Goal: Task Accomplishment & Management: Manage account settings

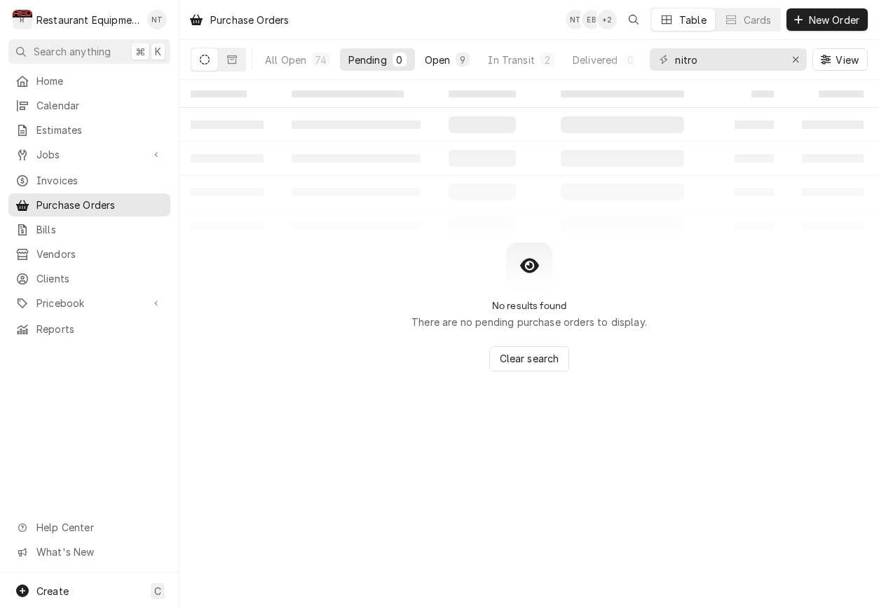
click at [435, 53] on div "Open" at bounding box center [438, 60] width 26 height 15
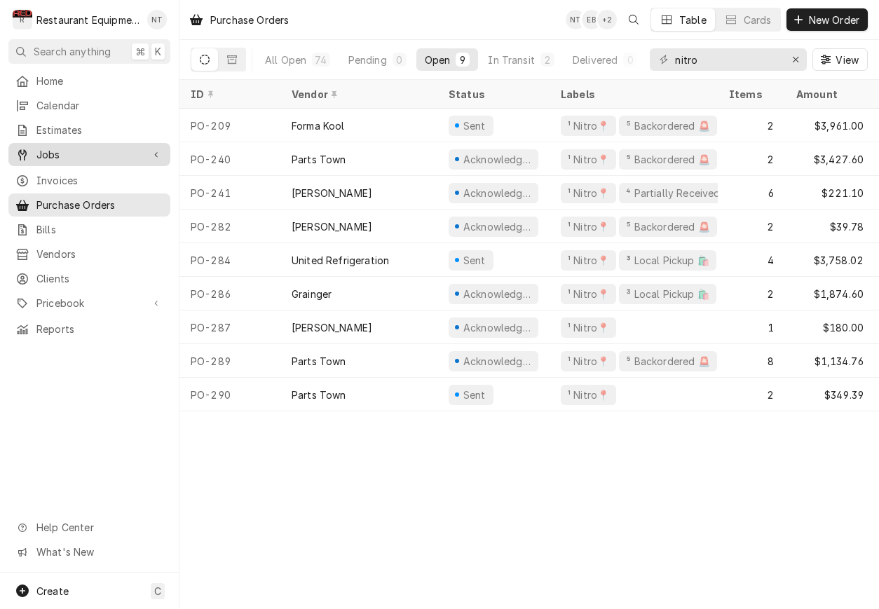
click at [94, 155] on span "Jobs" at bounding box center [89, 154] width 106 height 15
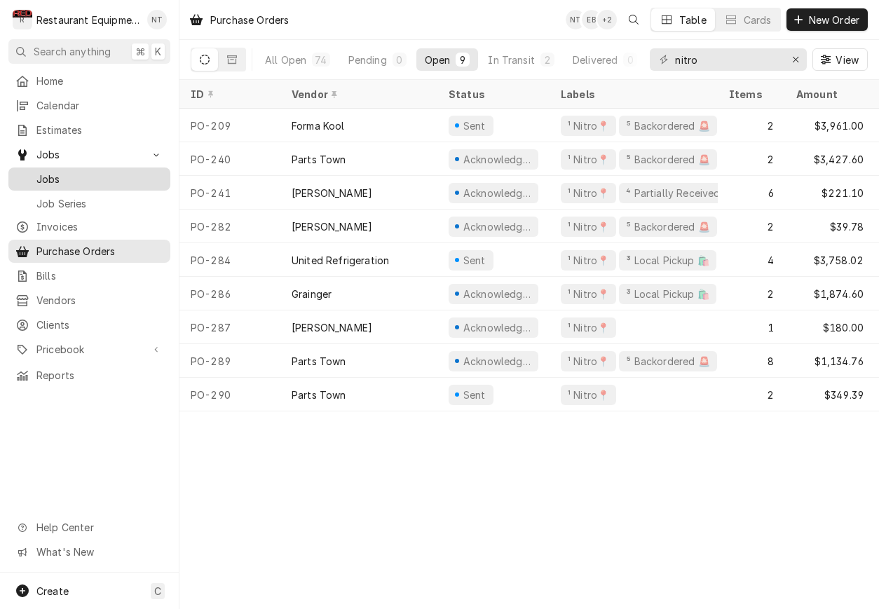
click at [109, 182] on link "Jobs" at bounding box center [89, 179] width 162 height 23
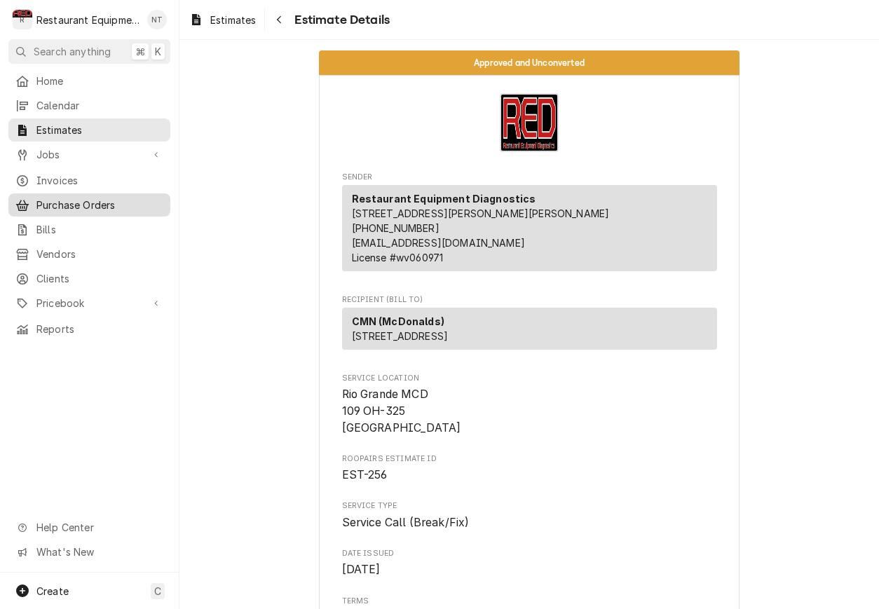
click at [127, 200] on span "Purchase Orders" at bounding box center [99, 205] width 127 height 15
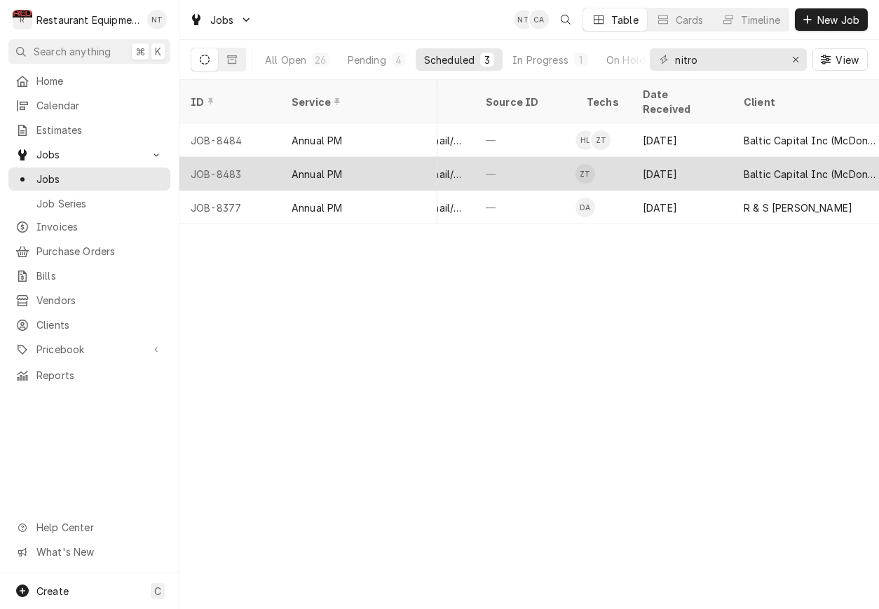
scroll to position [0, 621]
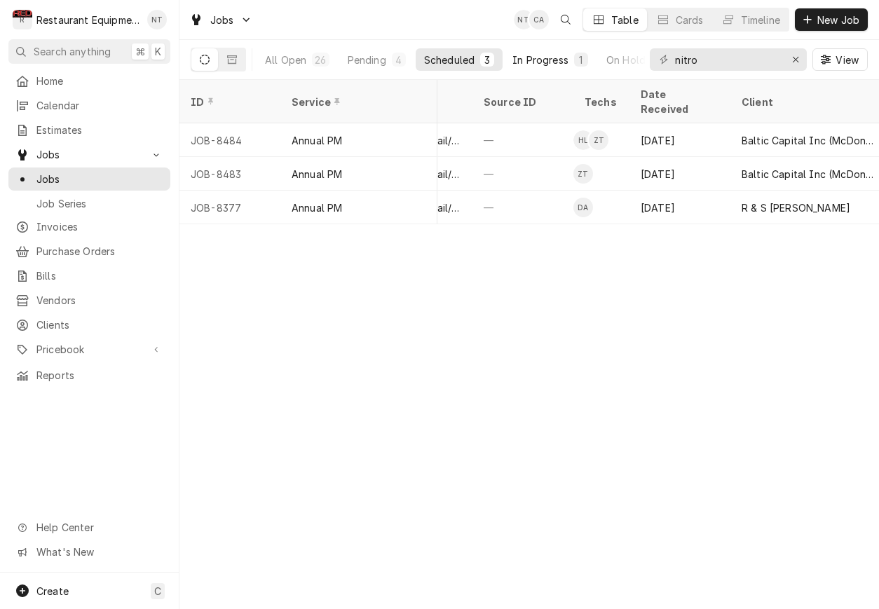
click at [550, 58] on div "In Progress" at bounding box center [540, 60] width 56 height 15
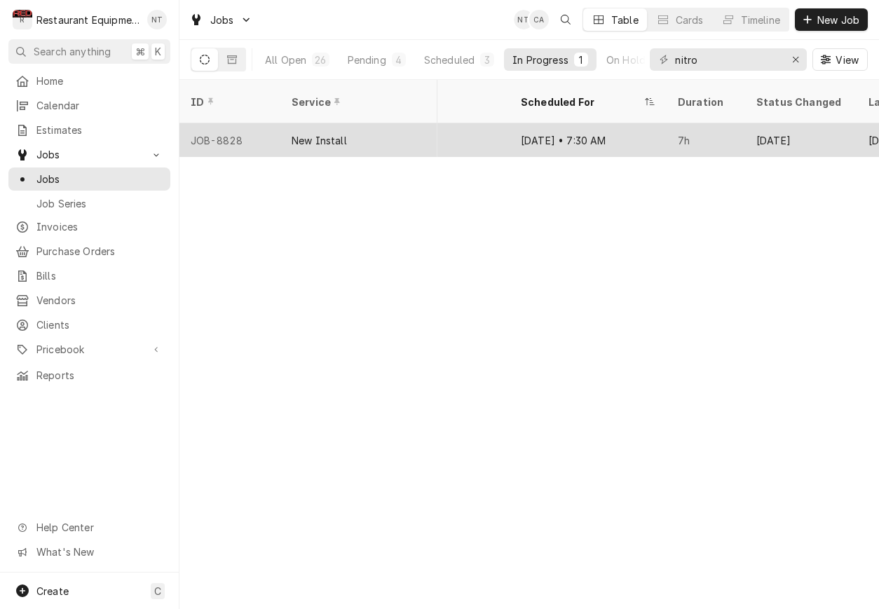
scroll to position [0, 1404]
click at [662, 123] on div "Sep 11 • 7:30 AM" at bounding box center [586, 140] width 157 height 34
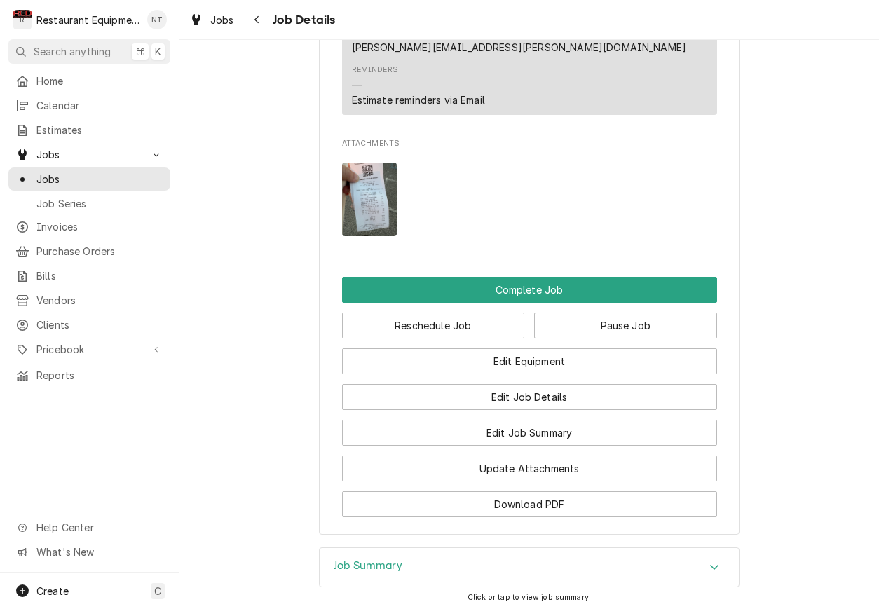
scroll to position [1206, 0]
click at [387, 163] on img "Attachments" at bounding box center [369, 200] width 55 height 74
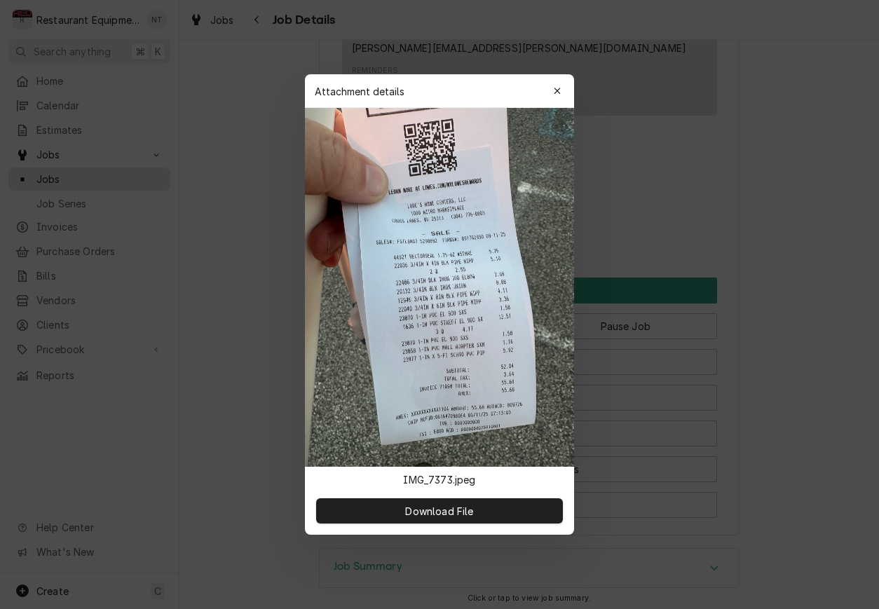
click at [612, 152] on div at bounding box center [439, 304] width 879 height 609
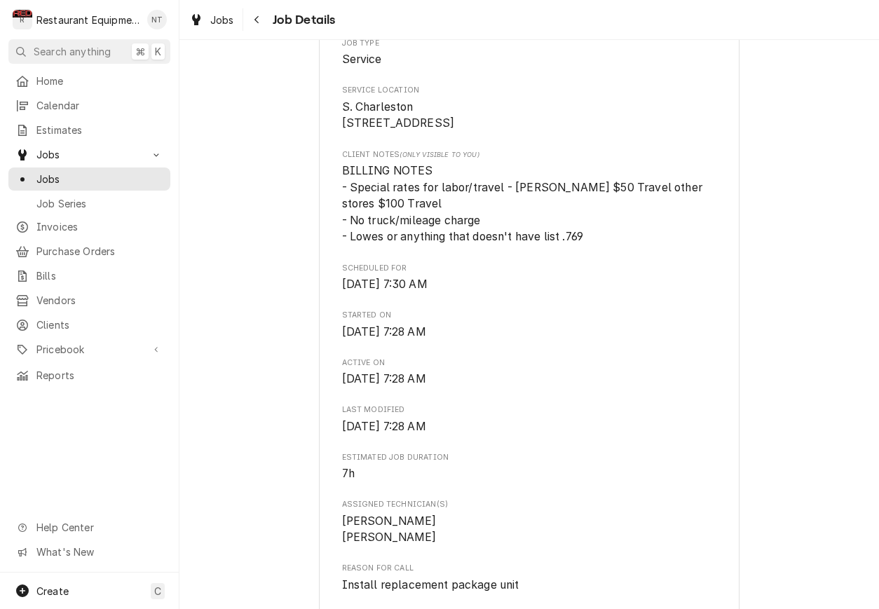
scroll to position [289, 0]
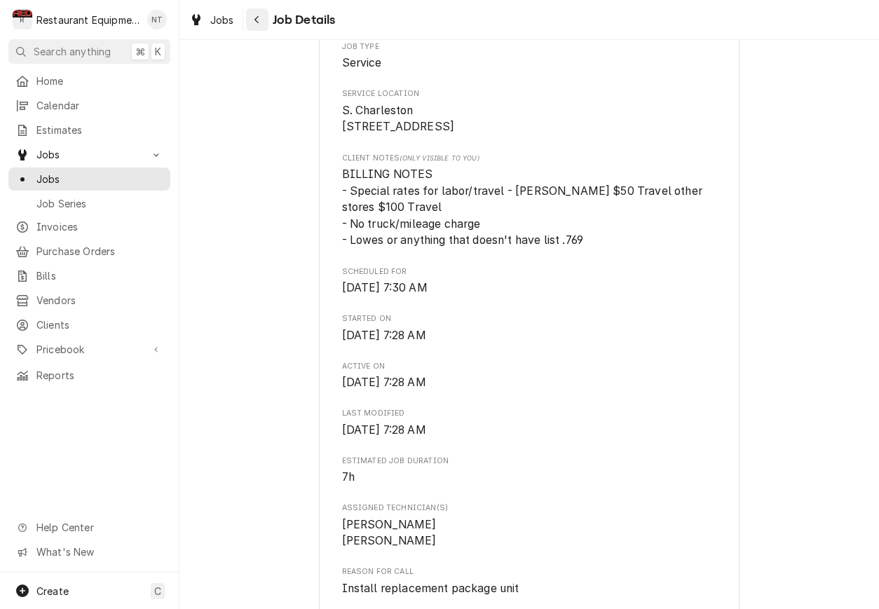
click at [261, 22] on div "Navigate back" at bounding box center [257, 20] width 14 height 14
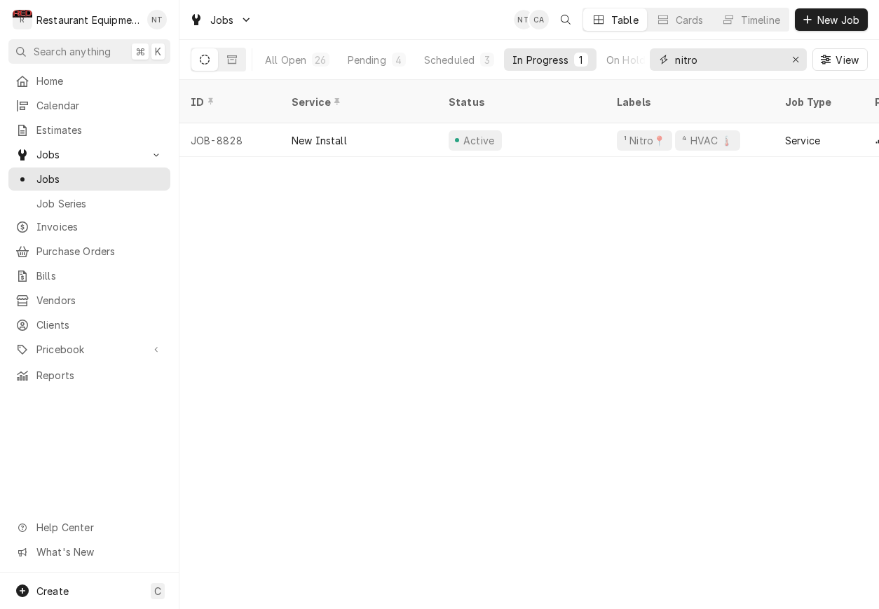
drag, startPoint x: 704, startPoint y: 58, endPoint x: 667, endPoint y: 63, distance: 36.8
click at [667, 63] on div "nitro" at bounding box center [728, 59] width 157 height 22
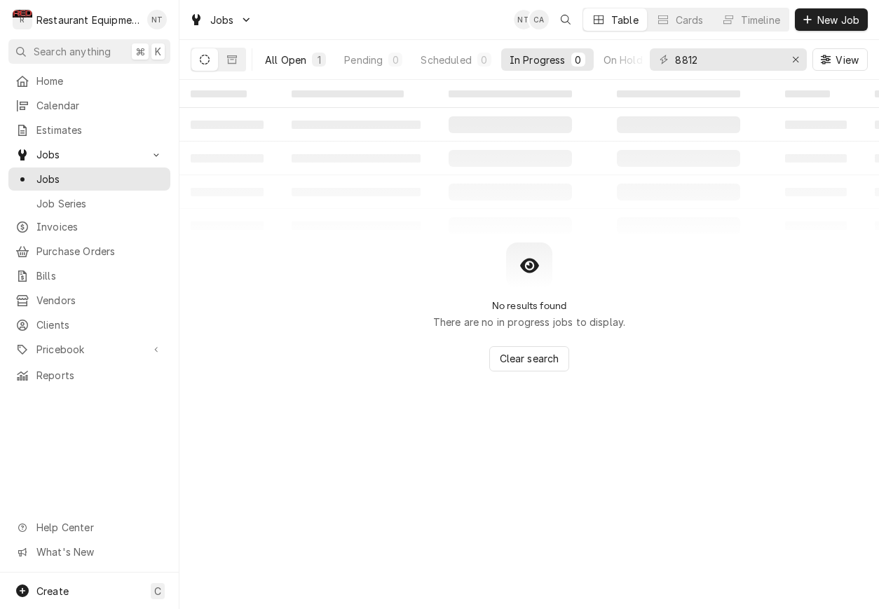
click at [305, 55] on div "All Open" at bounding box center [285, 60] width 41 height 15
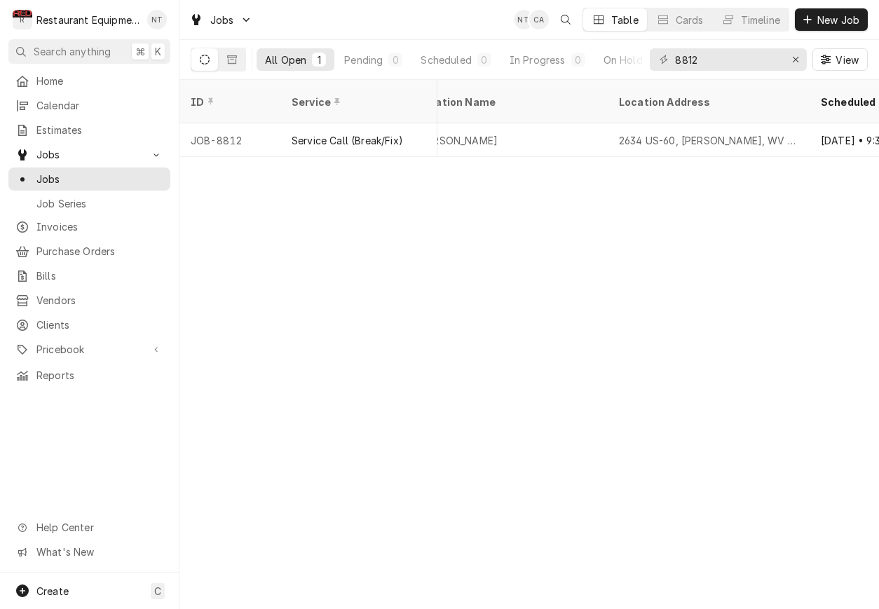
scroll to position [0, 1193]
drag, startPoint x: 743, startPoint y: 64, endPoint x: 639, endPoint y: 56, distance: 104.8
click at [639, 57] on div "All Open 1 Pending 0 Scheduled 0 In Progress 0 On Hold 1 Completed 0 8812 View" at bounding box center [529, 59] width 677 height 39
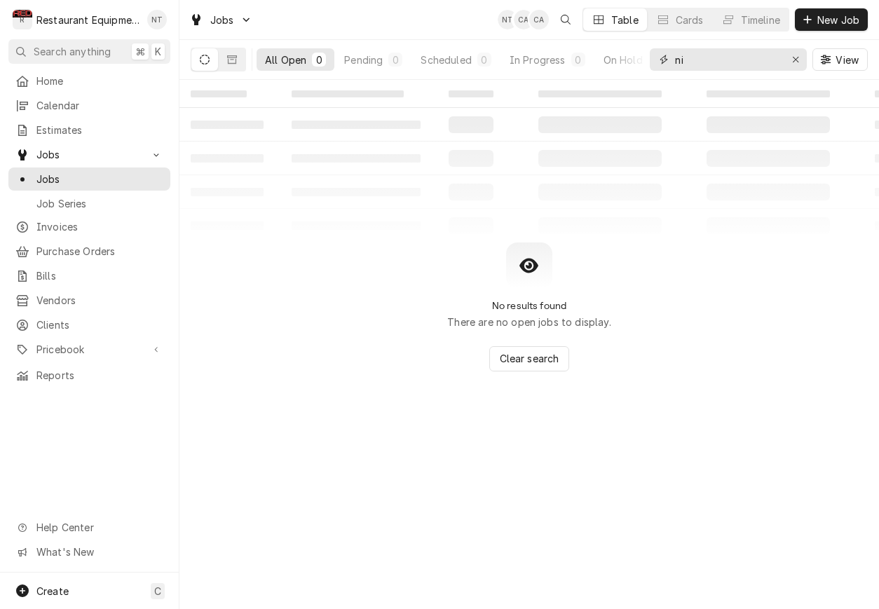
type input "n"
type input "a"
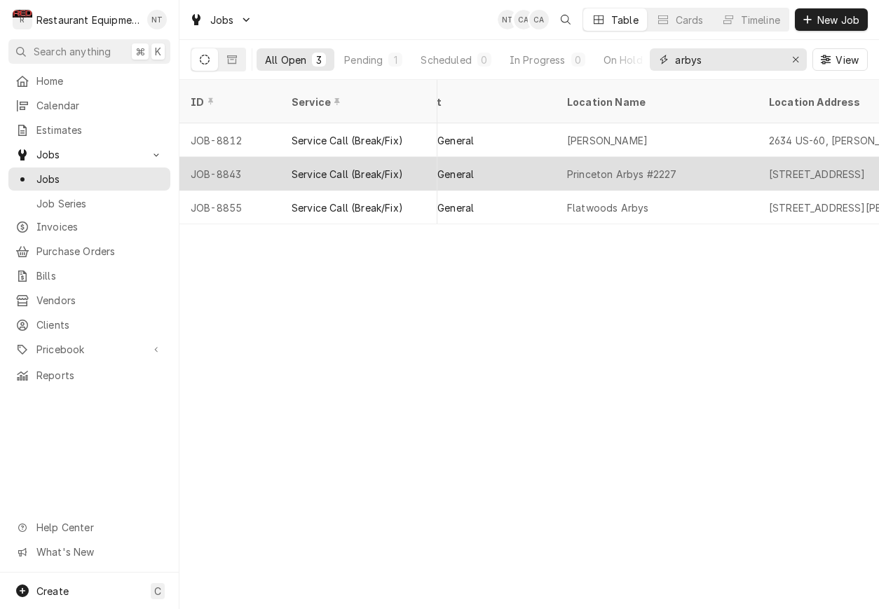
scroll to position [0, 1048]
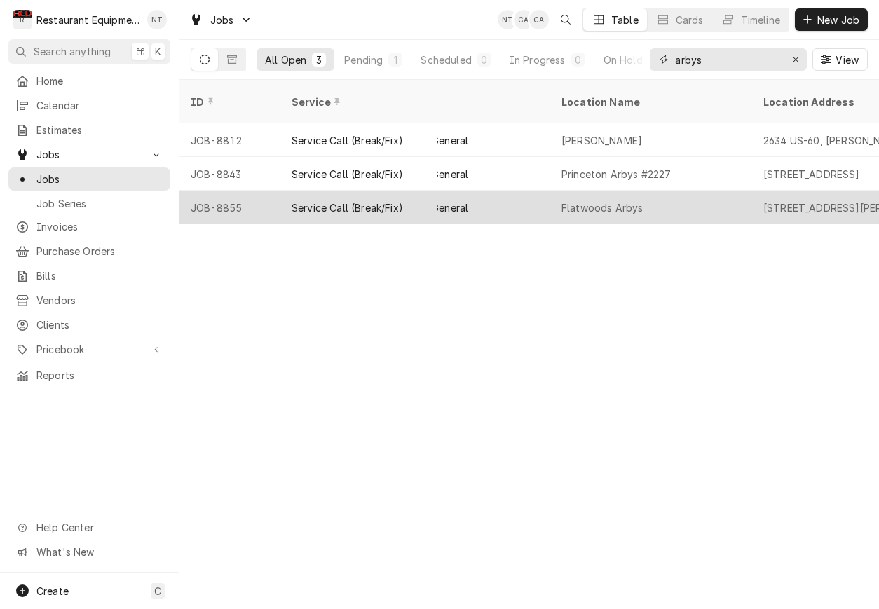
type input "arbys"
click at [483, 197] on div "Little General" at bounding box center [471, 208] width 157 height 34
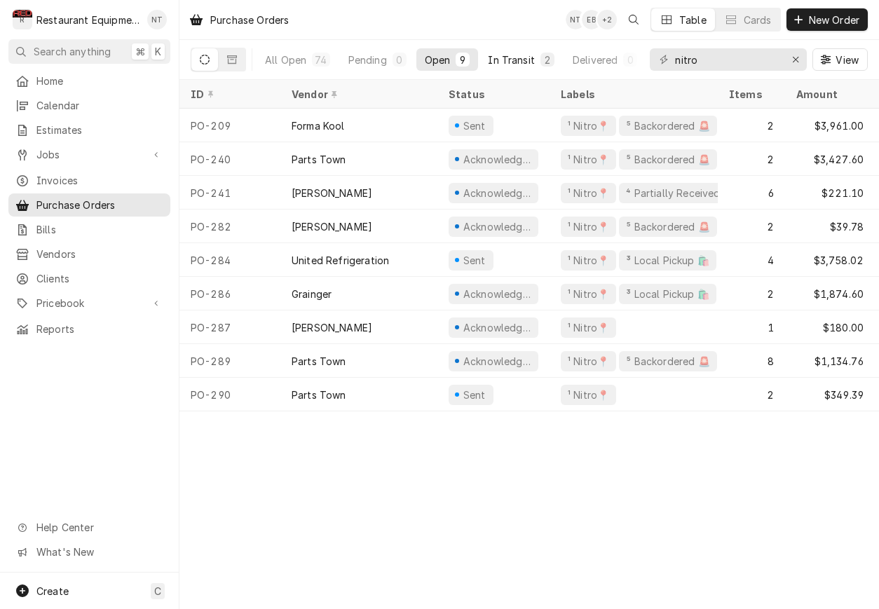
click at [536, 65] on button "In Transit 2" at bounding box center [520, 59] width 83 height 22
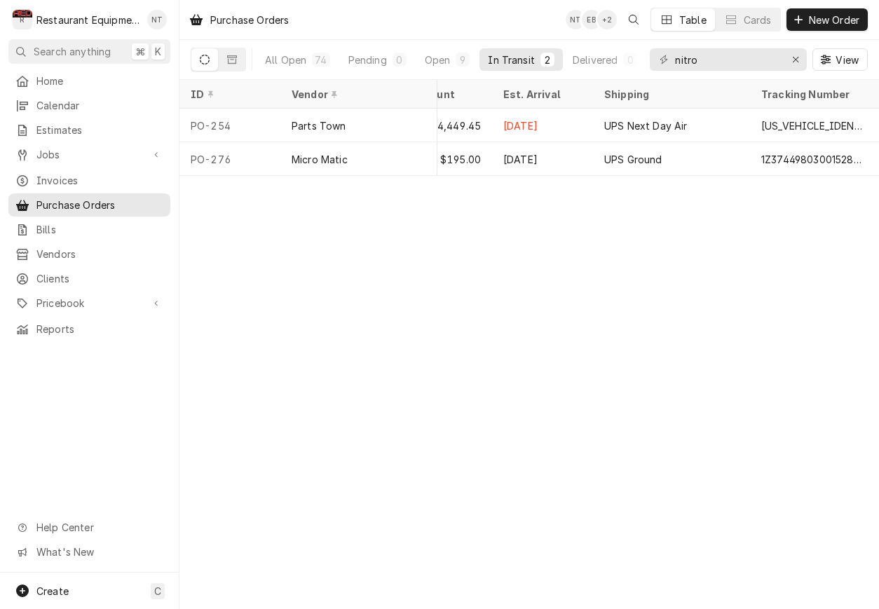
scroll to position [0, 382]
click at [299, 62] on div "All Open" at bounding box center [285, 60] width 41 height 15
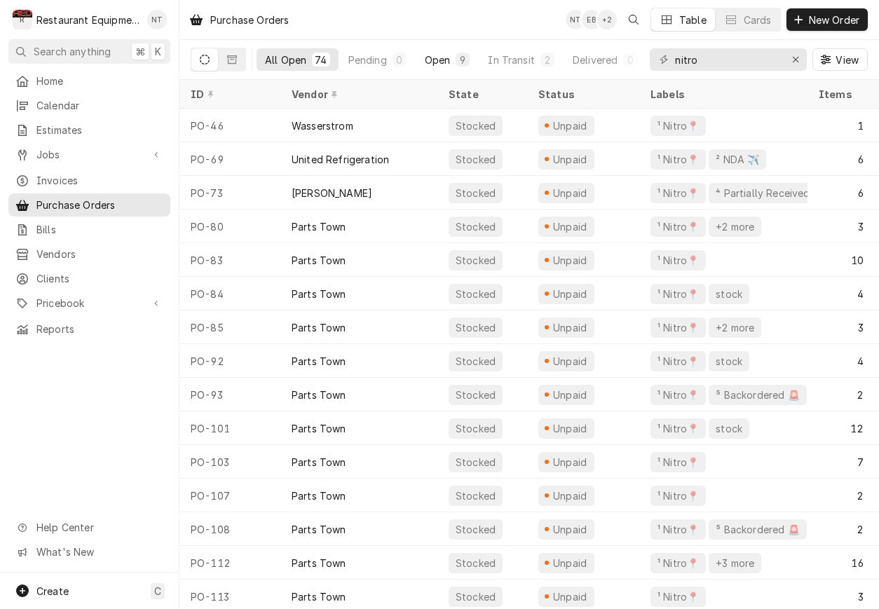
click at [459, 58] on div "9" at bounding box center [462, 60] width 8 height 15
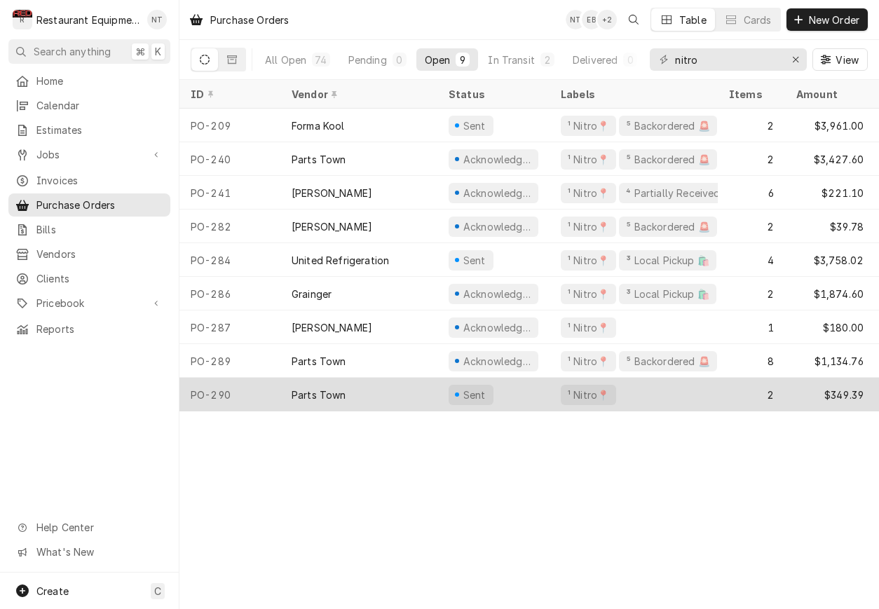
click at [709, 385] on div "¹ Nitro📍" at bounding box center [634, 395] width 168 height 34
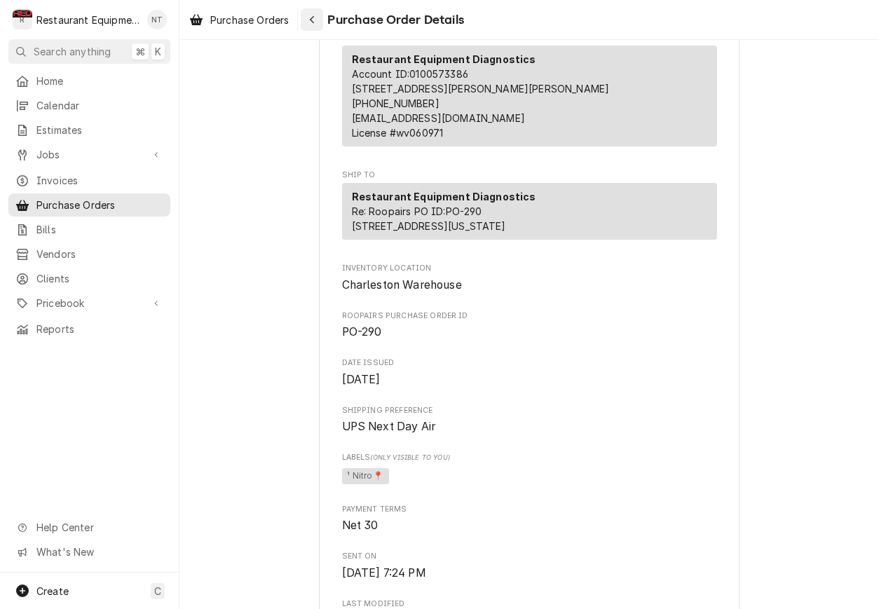
scroll to position [207, 0]
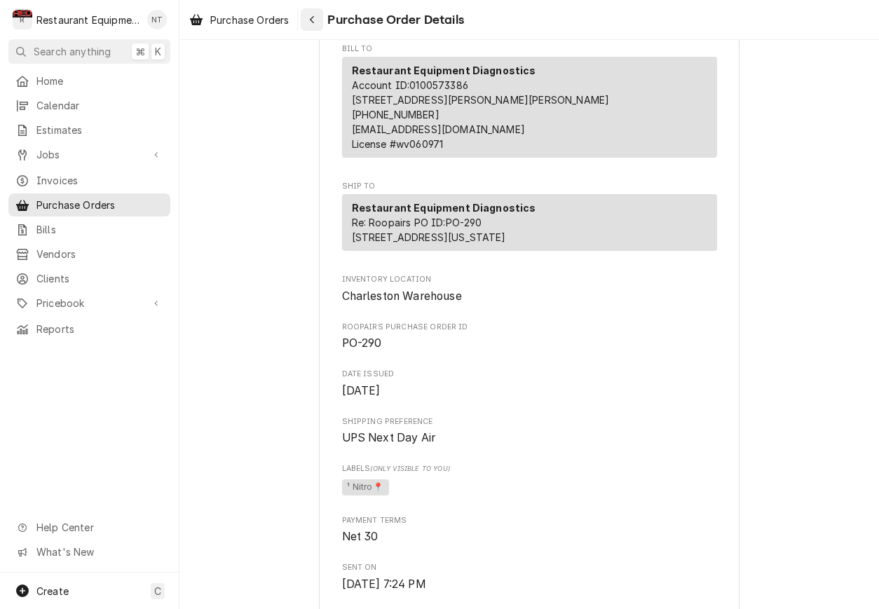
click at [310, 20] on div "Navigate back" at bounding box center [312, 20] width 14 height 14
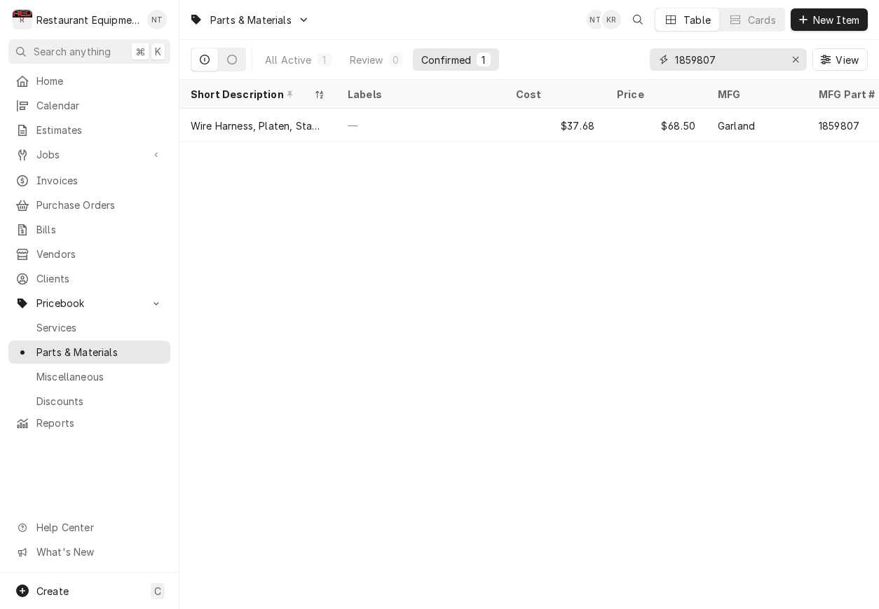
drag, startPoint x: 669, startPoint y: 55, endPoint x: 640, endPoint y: 53, distance: 29.5
click at [640, 53] on div "All Active 1 Review 0 Confirmed 1 1859807 View" at bounding box center [529, 59] width 677 height 39
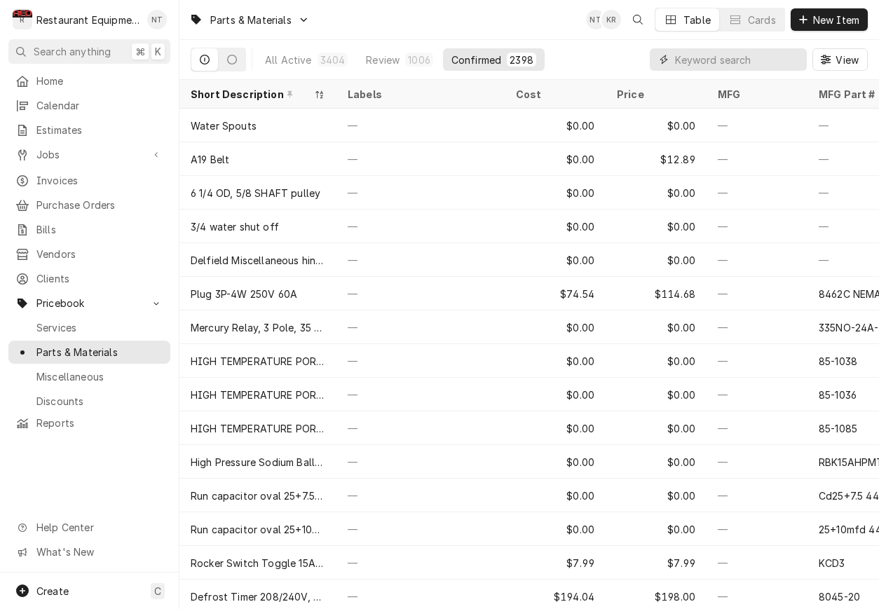
click at [758, 60] on input "Dynamic Content Wrapper" at bounding box center [737, 59] width 125 height 22
type input "a"
click at [763, 52] on input "Dynamic Content Wrapper" at bounding box center [737, 59] width 125 height 22
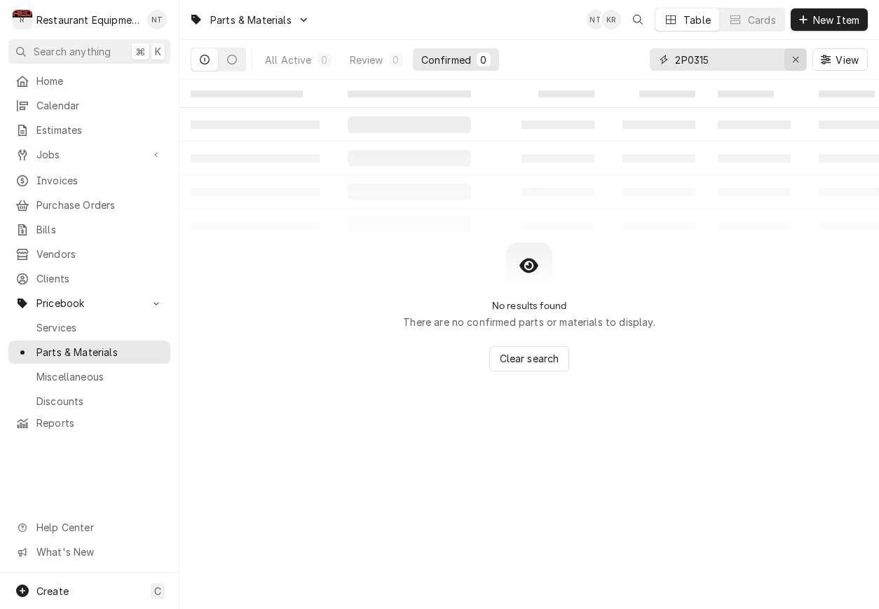
type input "2P0315"
click at [789, 57] on div "Erase input" at bounding box center [796, 60] width 14 height 14
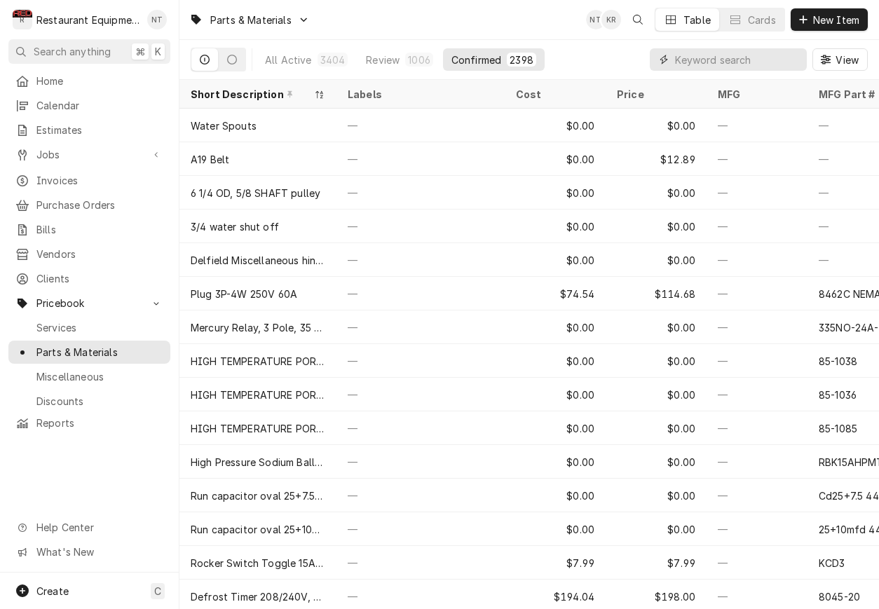
click at [780, 57] on input "Dynamic Content Wrapper" at bounding box center [737, 59] width 125 height 22
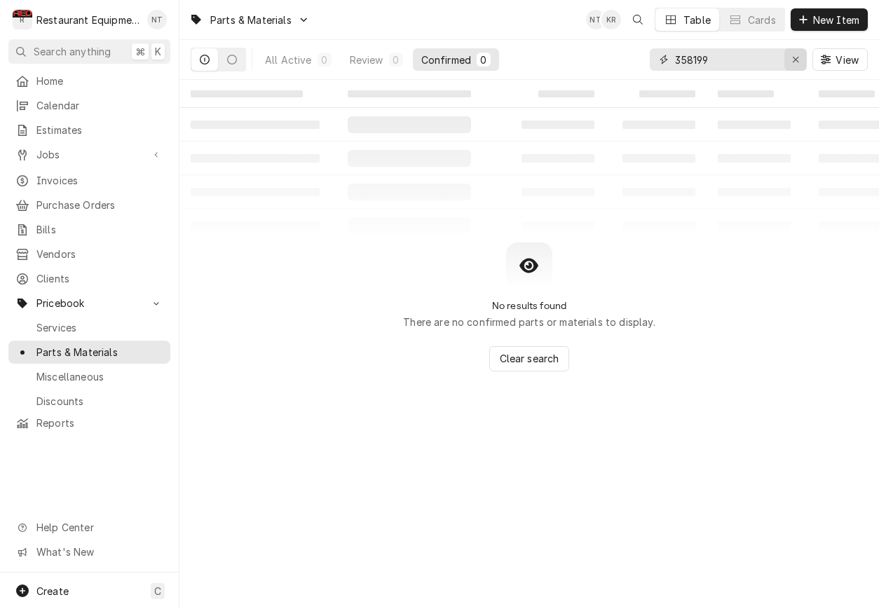
type input "358199"
click at [799, 57] on div "Erase input" at bounding box center [796, 60] width 14 height 14
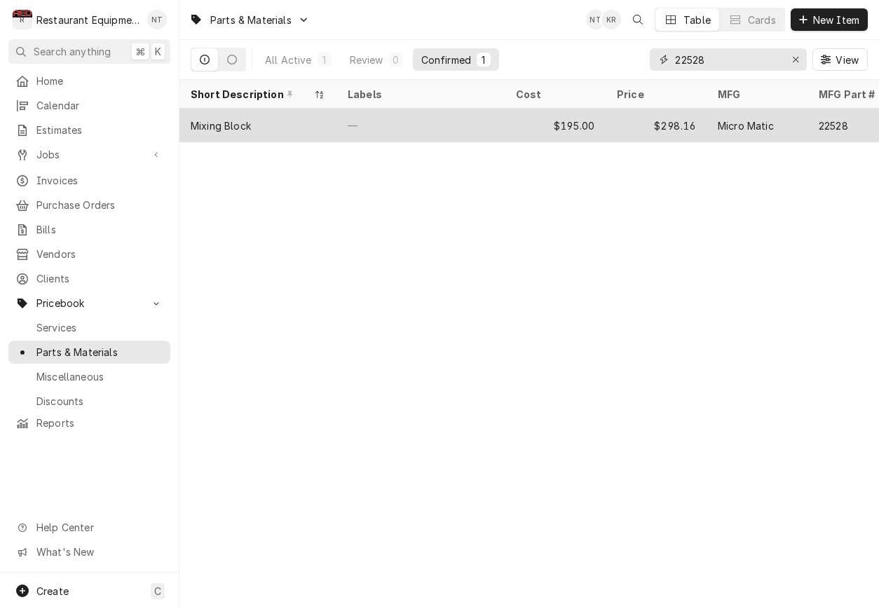
type input "22528"
click at [799, 122] on div "Micro Matic" at bounding box center [757, 126] width 101 height 34
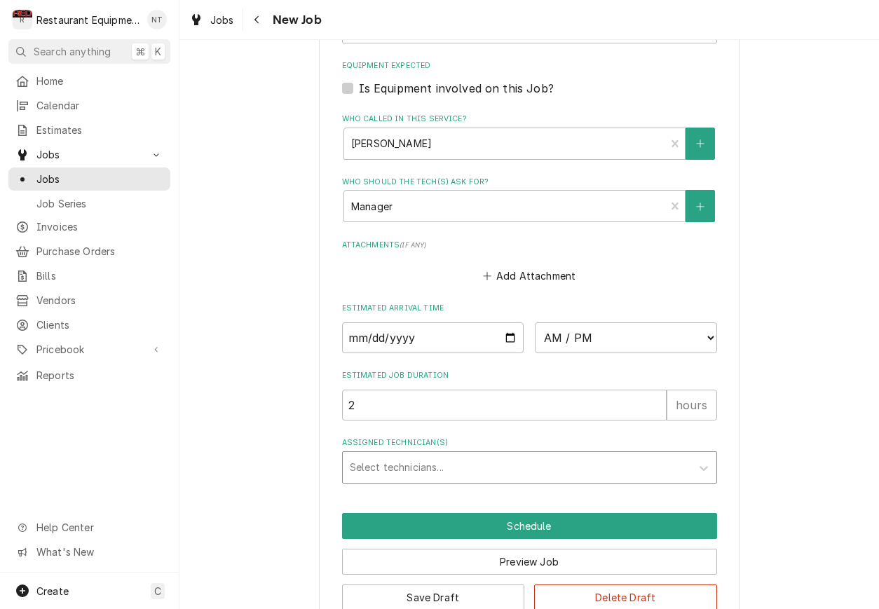
scroll to position [1032, 0]
click at [627, 456] on div "Assigned Technician(s)" at bounding box center [517, 468] width 334 height 25
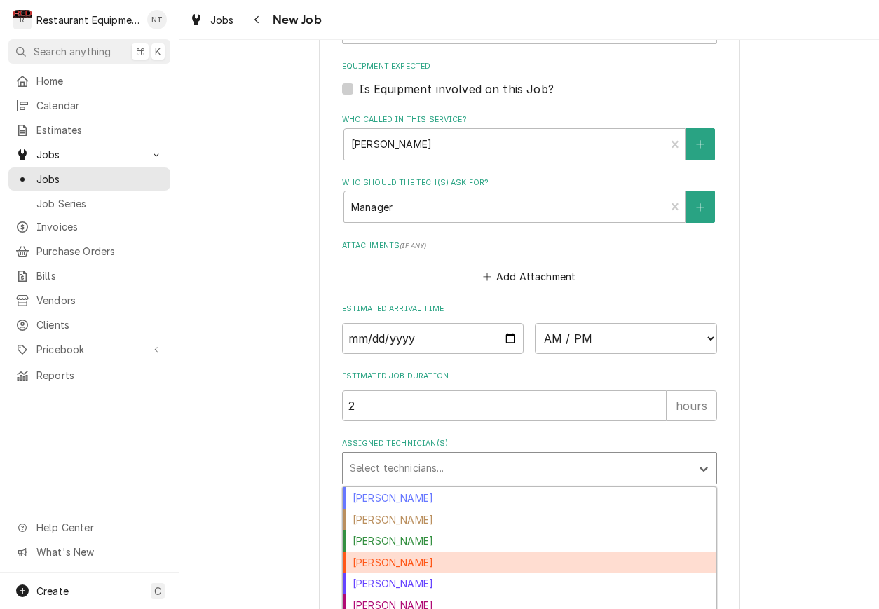
scroll to position [0, 1]
click at [545, 552] on div "[PERSON_NAME]" at bounding box center [530, 563] width 374 height 22
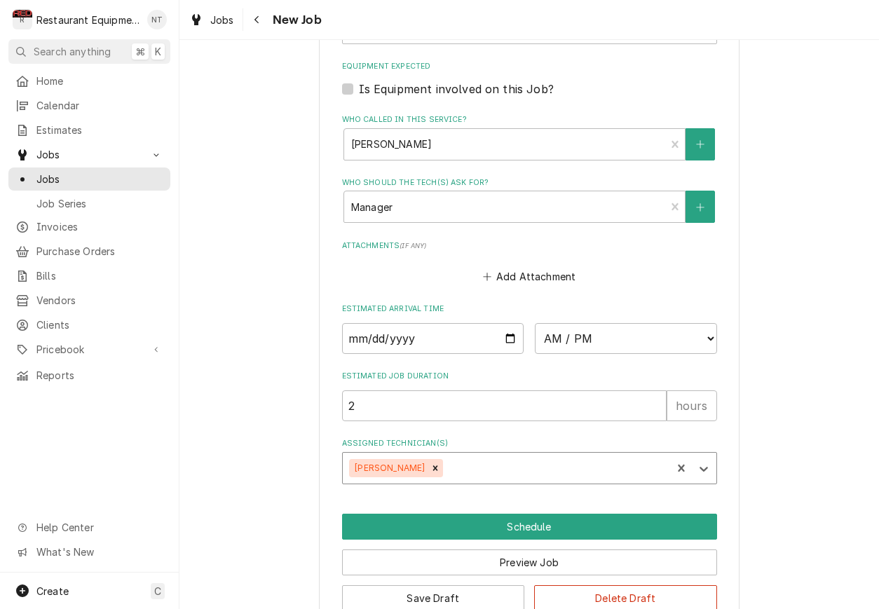
type textarea "x"
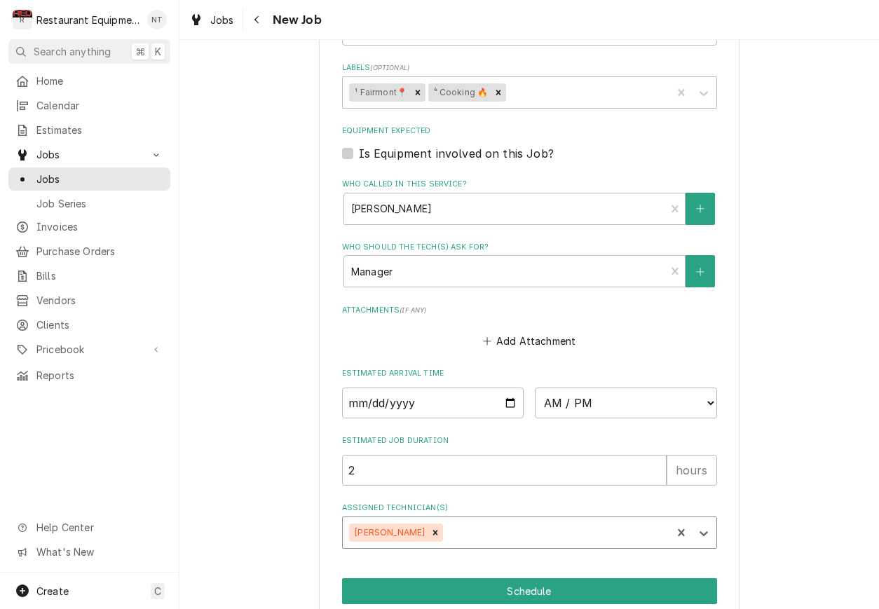
scroll to position [957, 0]
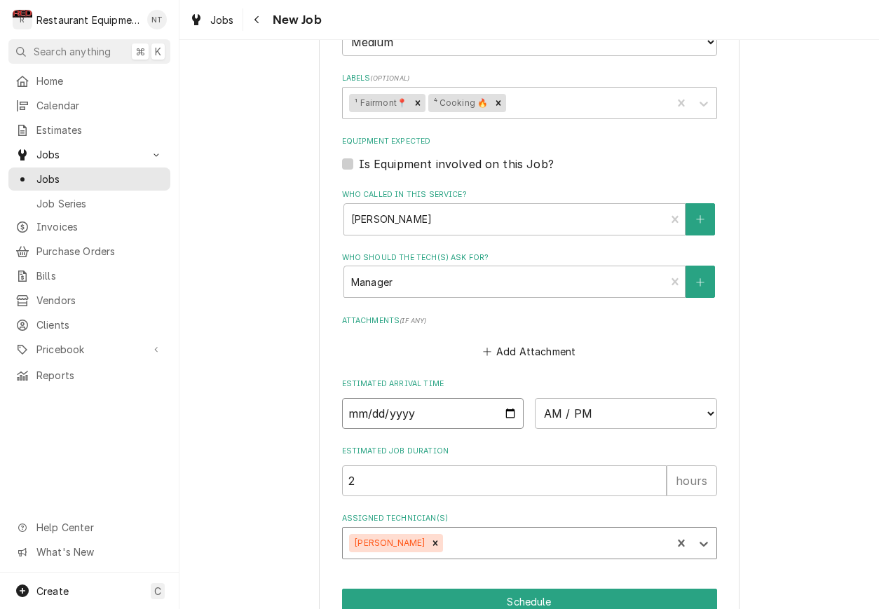
click at [489, 398] on input "Date" at bounding box center [433, 413] width 182 height 31
type input "[DATE]"
type textarea "x"
select select "10:45:00"
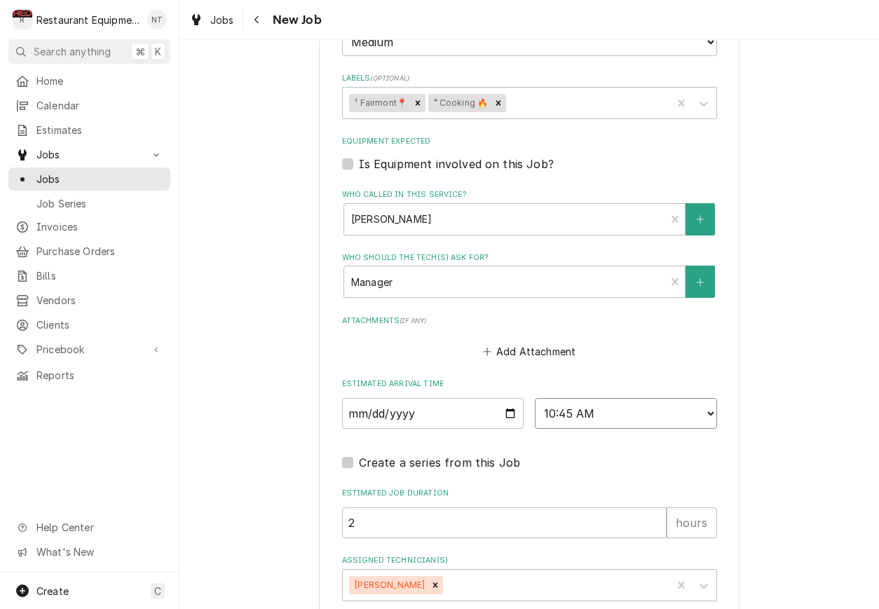
type textarea "x"
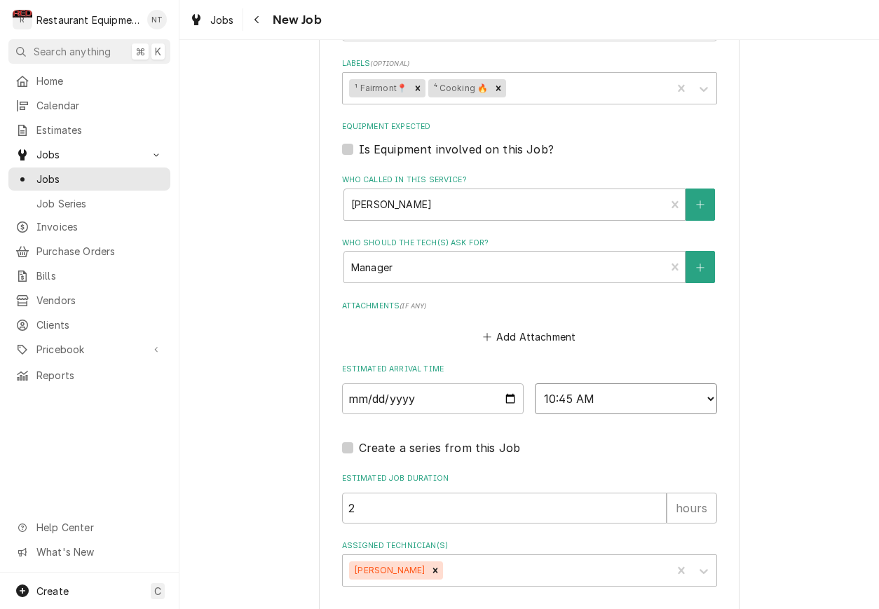
scroll to position [969, 0]
select select "11:00:00"
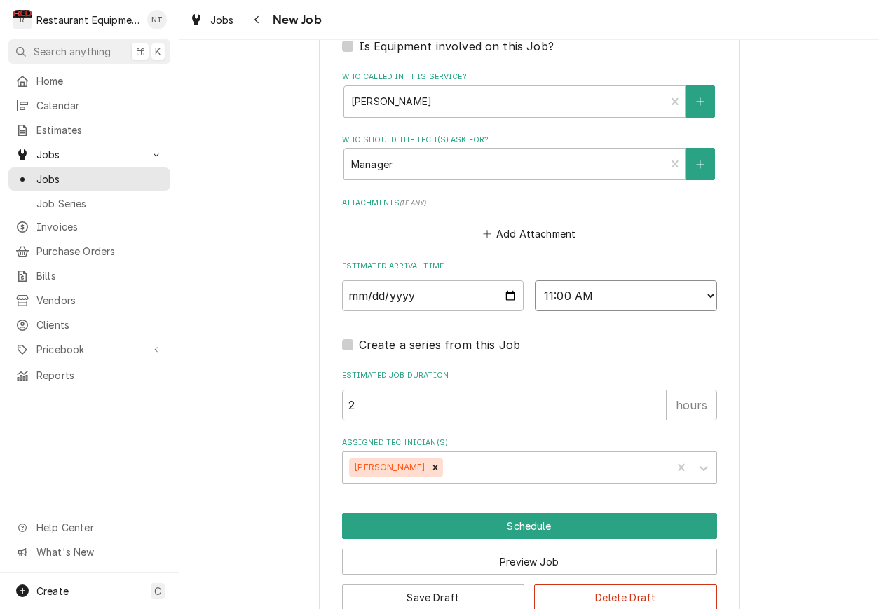
scroll to position [1074, 0]
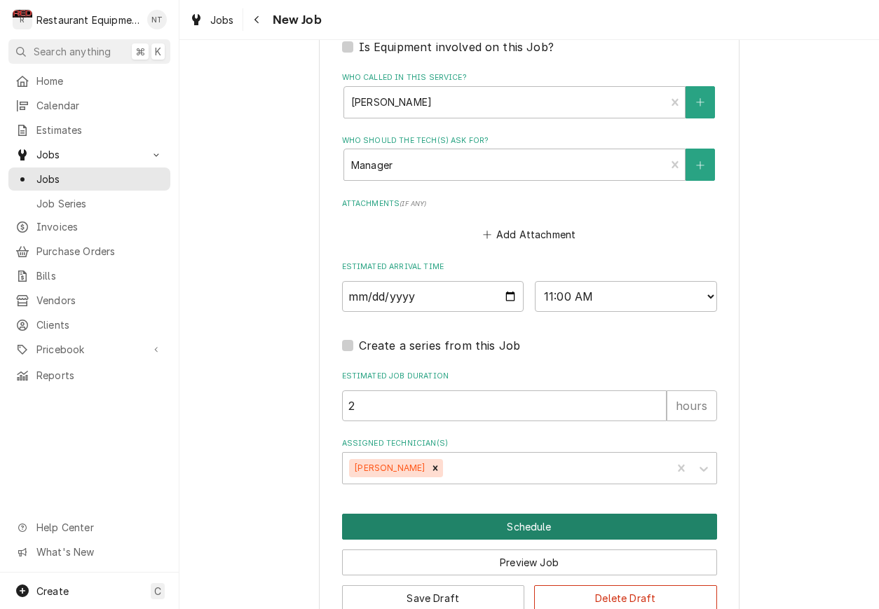
click at [596, 514] on button "Schedule" at bounding box center [529, 527] width 375 height 26
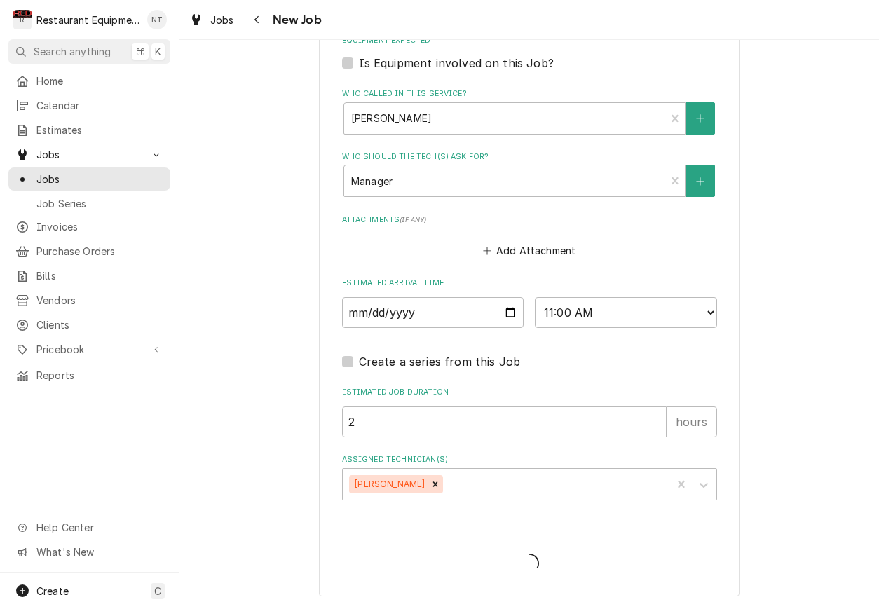
scroll to position [1025, 0]
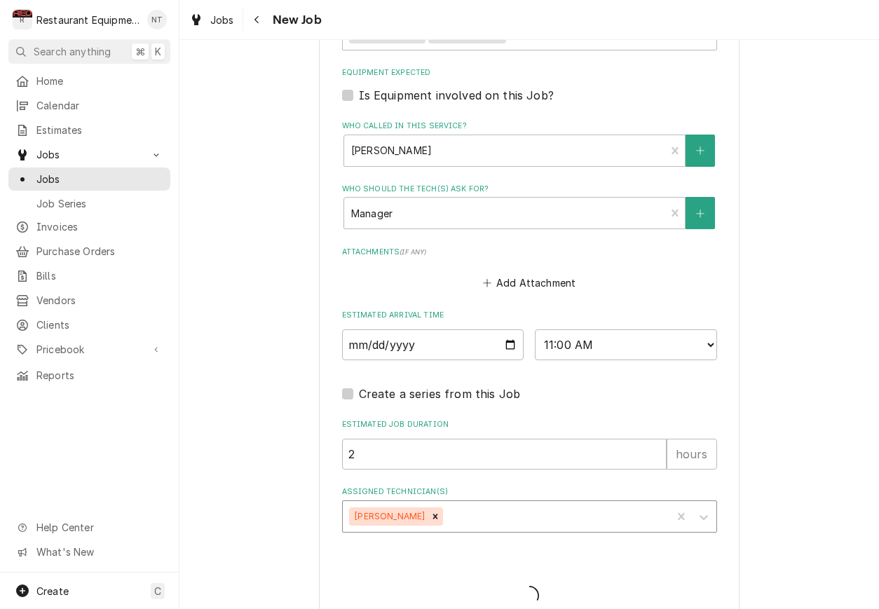
type textarea "x"
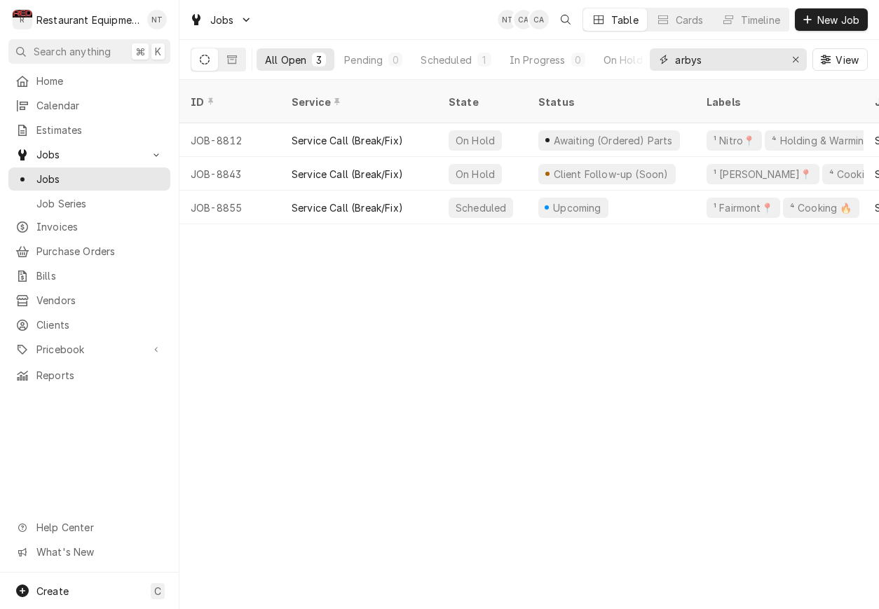
drag, startPoint x: 706, startPoint y: 56, endPoint x: 655, endPoint y: 50, distance: 51.6
click at [655, 50] on div "arbys" at bounding box center [728, 59] width 157 height 22
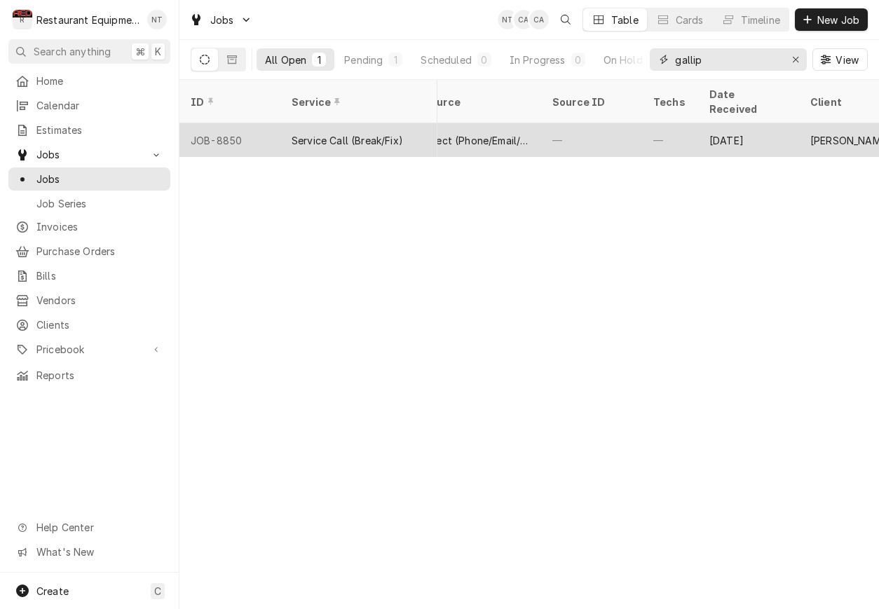
scroll to position [0, 650]
type input "gallip"
click at [672, 123] on div "—" at bounding box center [662, 140] width 56 height 34
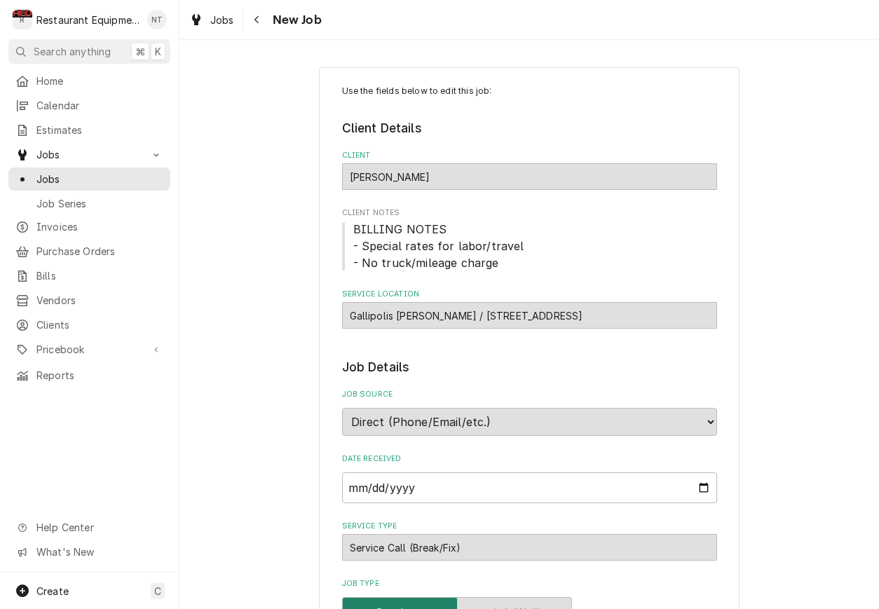
type textarea "x"
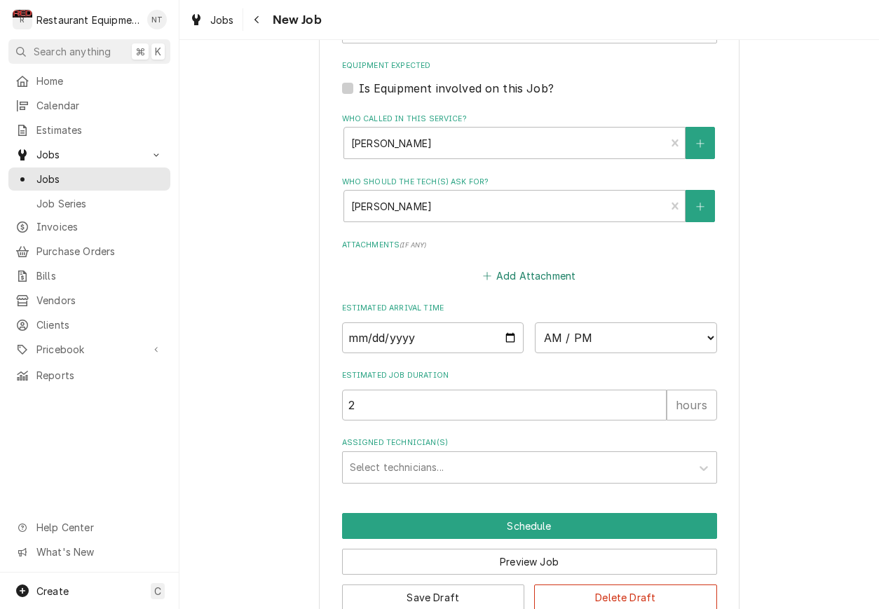
scroll to position [0, 1]
click at [560, 266] on button "Add Attachment" at bounding box center [529, 276] width 98 height 20
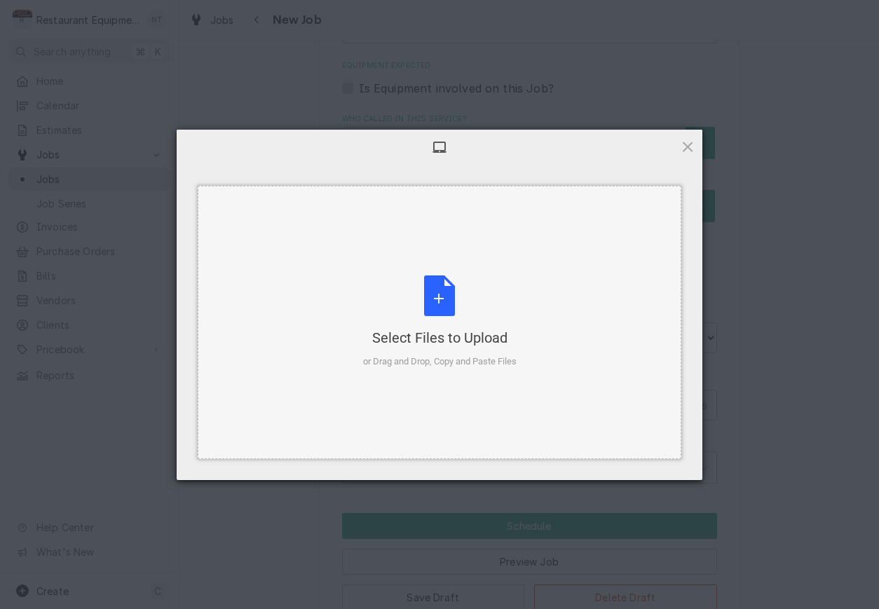
click at [517, 274] on div "Select Files to Upload or Drag and Drop, Copy and Paste Files" at bounding box center [440, 322] width 484 height 273
click at [481, 275] on div "Select Files to Upload or Drag and Drop, Copy and Paste Files" at bounding box center [440, 321] width 154 height 93
click at [602, 383] on div "Select Files to Upload or Drag and Drop, Copy and Paste Files" at bounding box center [440, 322] width 484 height 273
click at [721, 410] on div "Select Files to Upload or Drag and Drop, Copy and Paste Files Selected Files: 0…" at bounding box center [439, 304] width 879 height 609
click at [690, 139] on span at bounding box center [687, 146] width 15 height 15
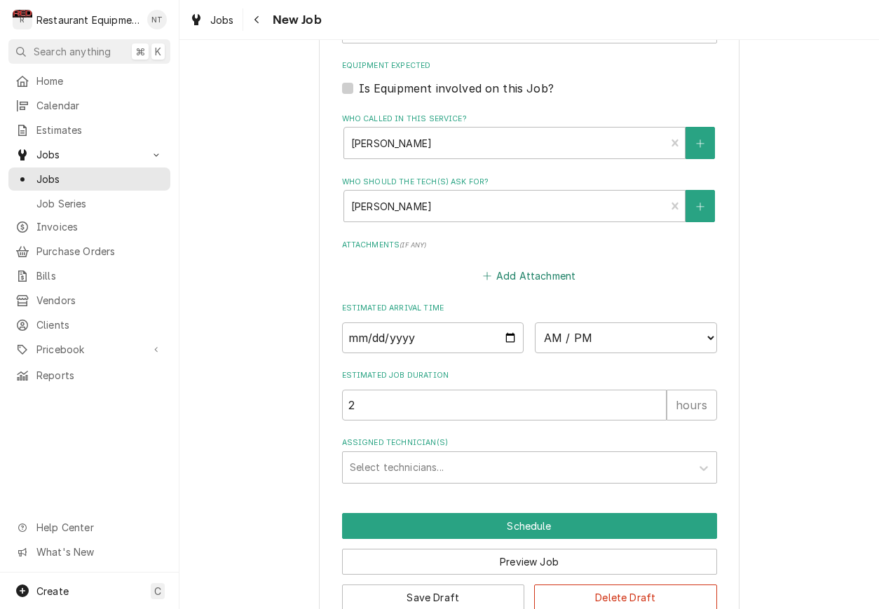
click at [537, 266] on button "Add Attachment" at bounding box center [529, 276] width 98 height 20
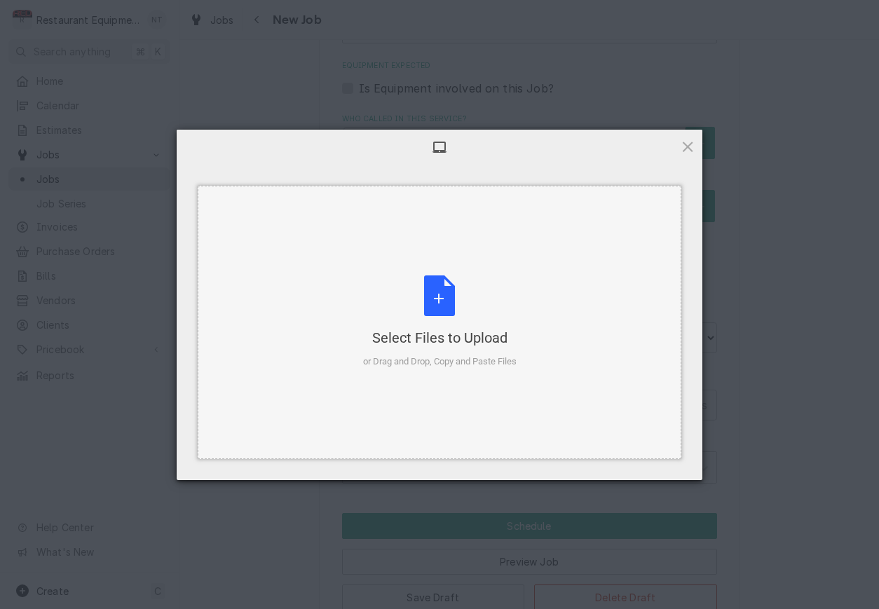
click at [457, 298] on div "Select Files to Upload or Drag and Drop, Copy and Paste Files" at bounding box center [440, 321] width 154 height 93
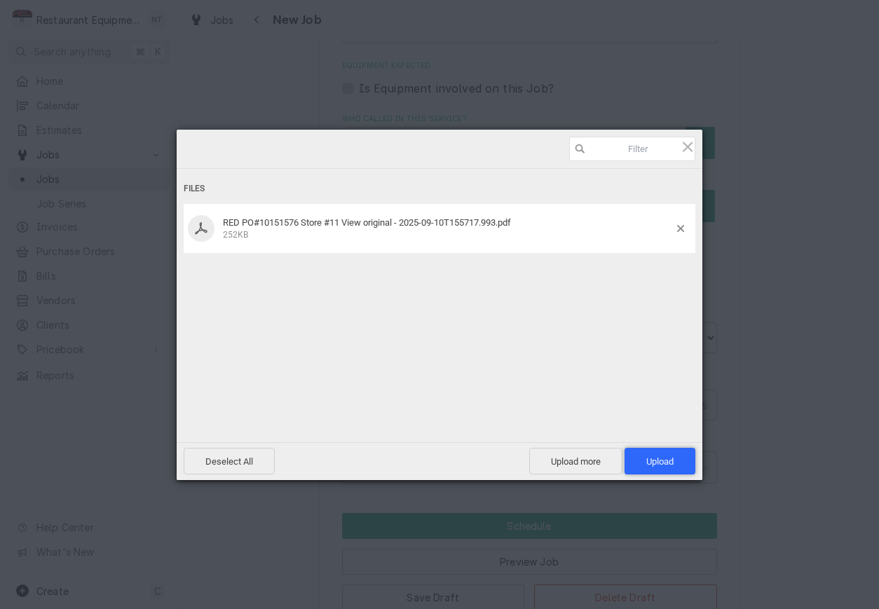
click at [682, 466] on span "Upload 1" at bounding box center [660, 461] width 71 height 27
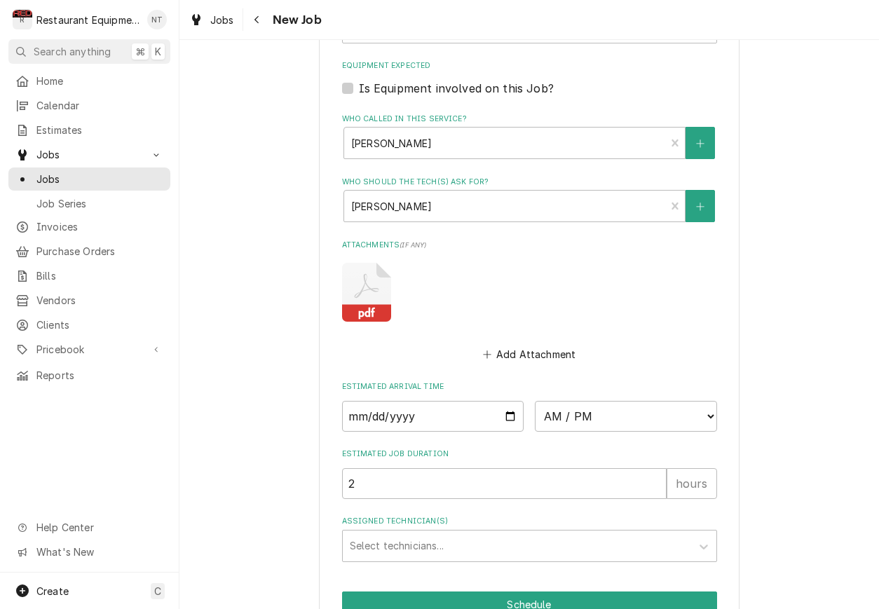
click at [357, 269] on icon "Attachments" at bounding box center [366, 292] width 49 height 59
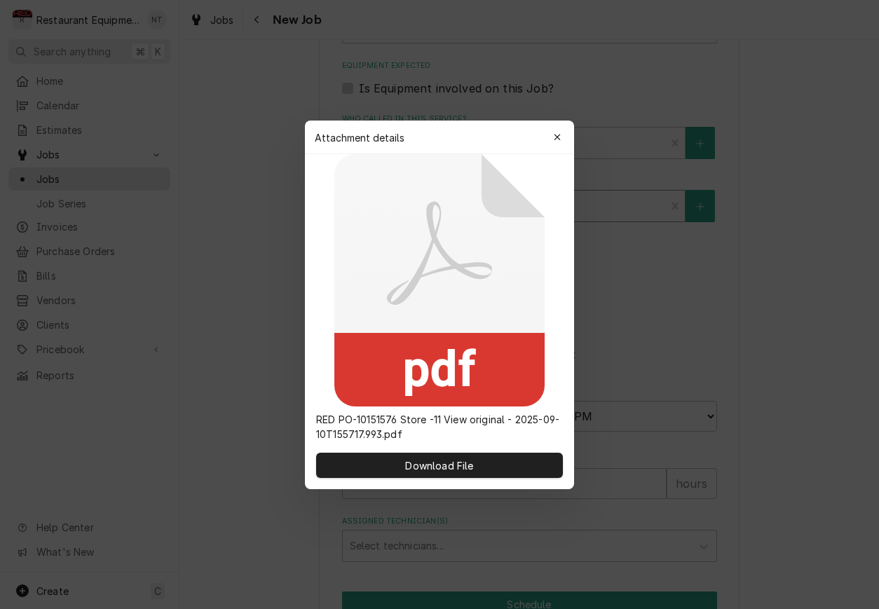
drag, startPoint x: 558, startPoint y: 140, endPoint x: 557, endPoint y: 170, distance: 30.1
click at [558, 140] on icon "button" at bounding box center [558, 137] width 8 height 10
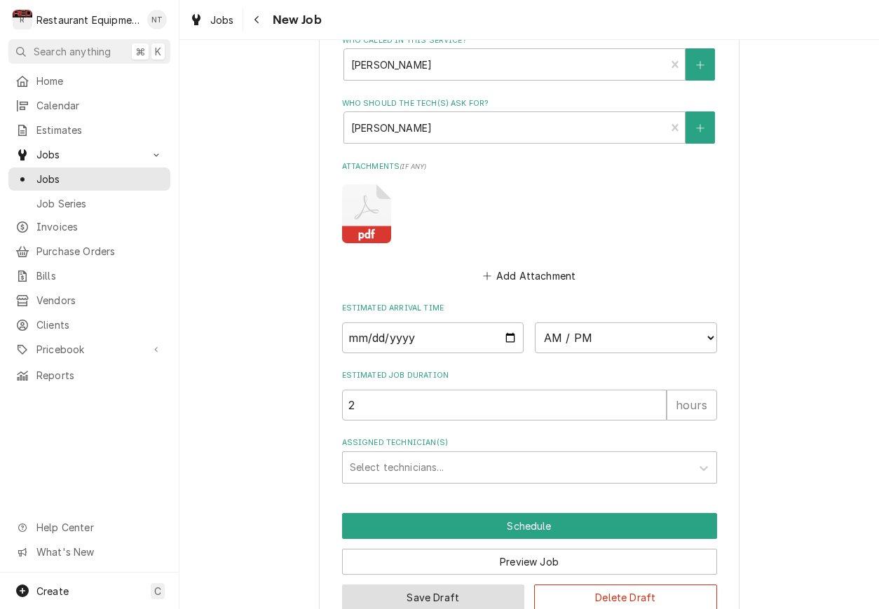
scroll to position [0, 1]
click at [482, 585] on button "Save Draft" at bounding box center [433, 598] width 183 height 26
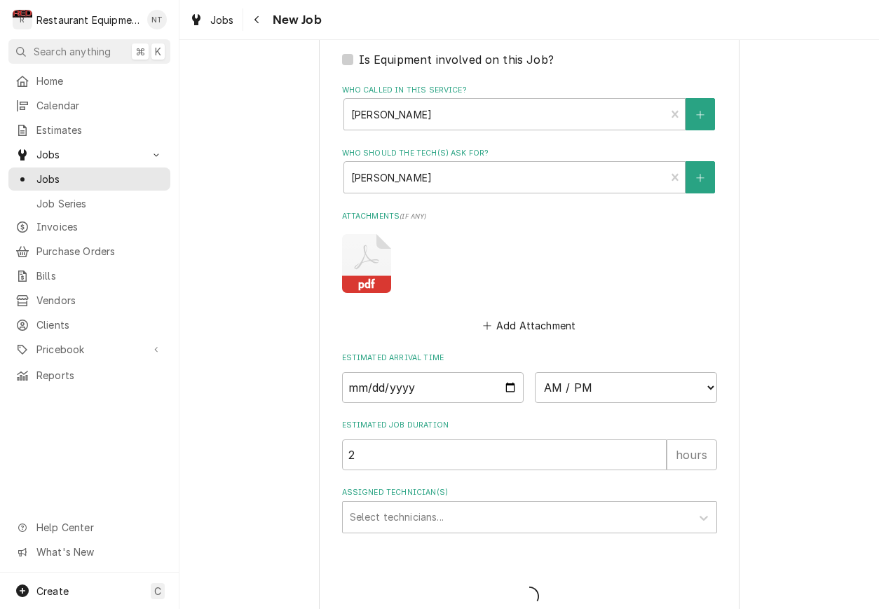
scroll to position [0, 0]
type textarea "x"
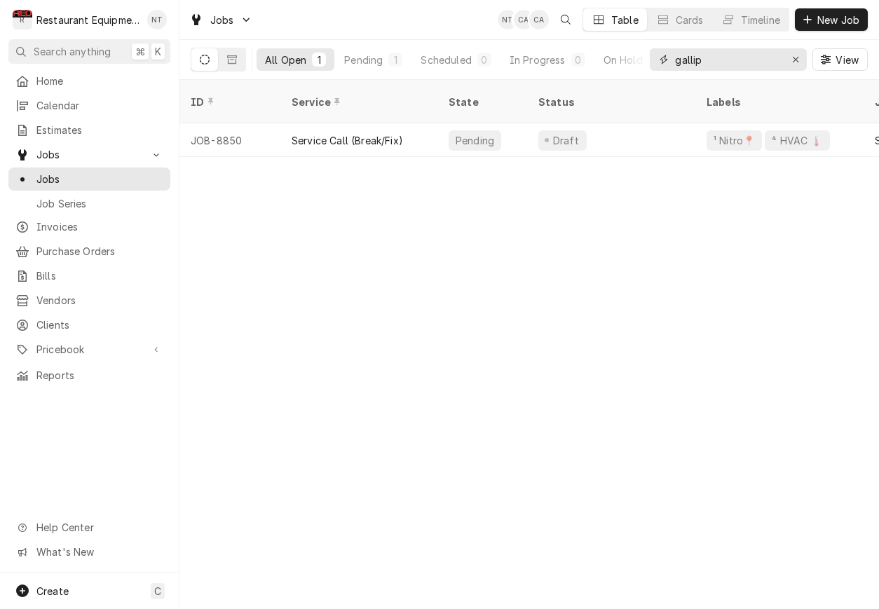
click at [799, 63] on div "Erase input" at bounding box center [796, 60] width 14 height 14
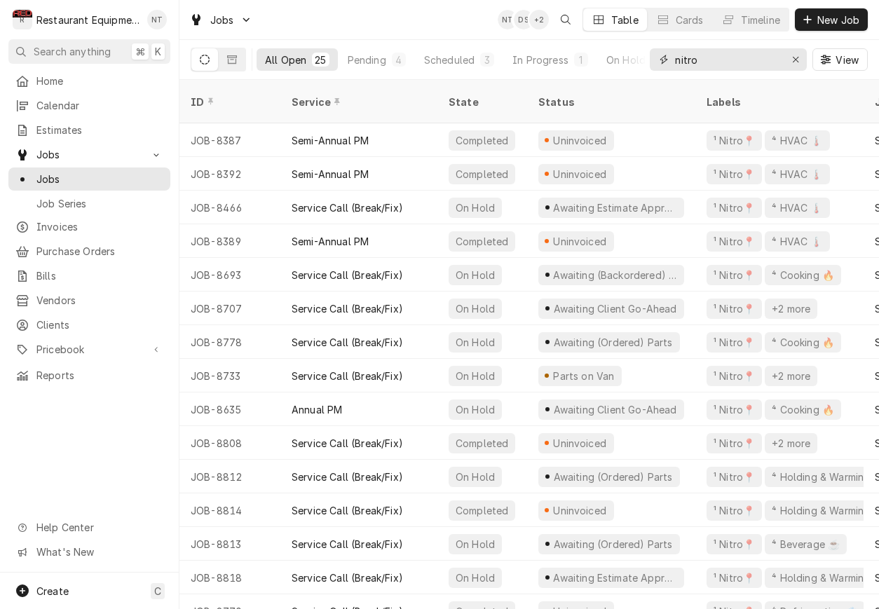
drag, startPoint x: 696, startPoint y: 57, endPoint x: 653, endPoint y: 60, distance: 43.6
click at [653, 60] on div "nitro" at bounding box center [728, 59] width 157 height 22
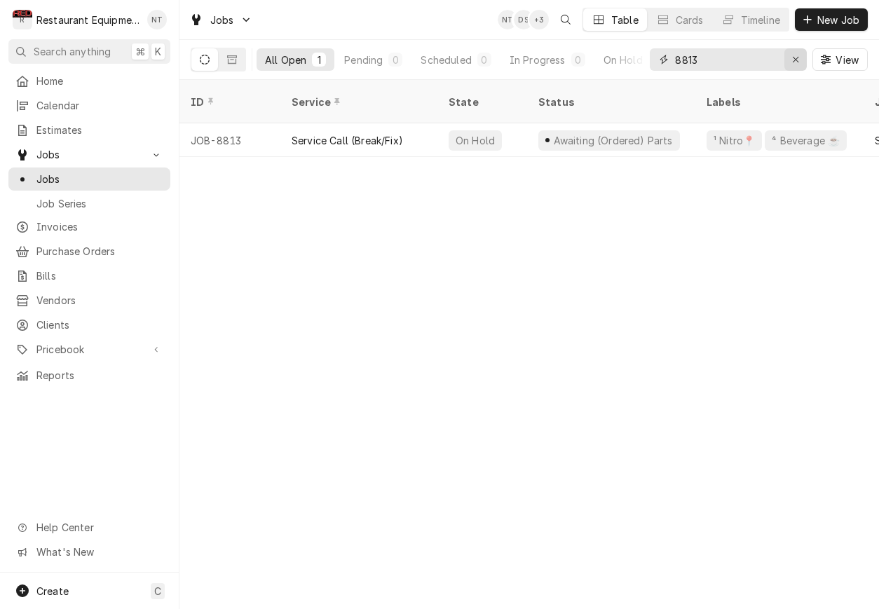
type input "8813"
click at [793, 66] on div "Erase input" at bounding box center [796, 60] width 14 height 14
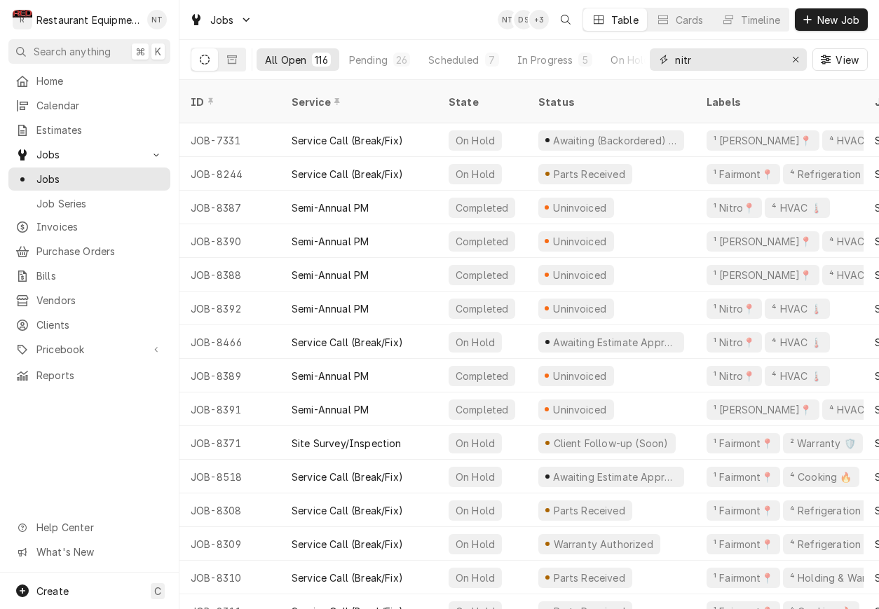
type input "nitro"
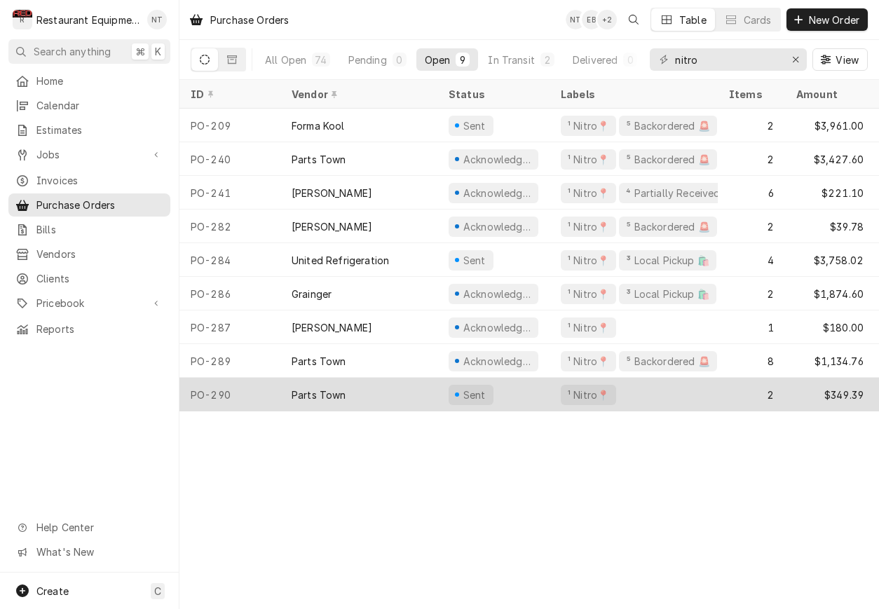
click at [704, 384] on div "¹ Nitro📍" at bounding box center [634, 395] width 168 height 34
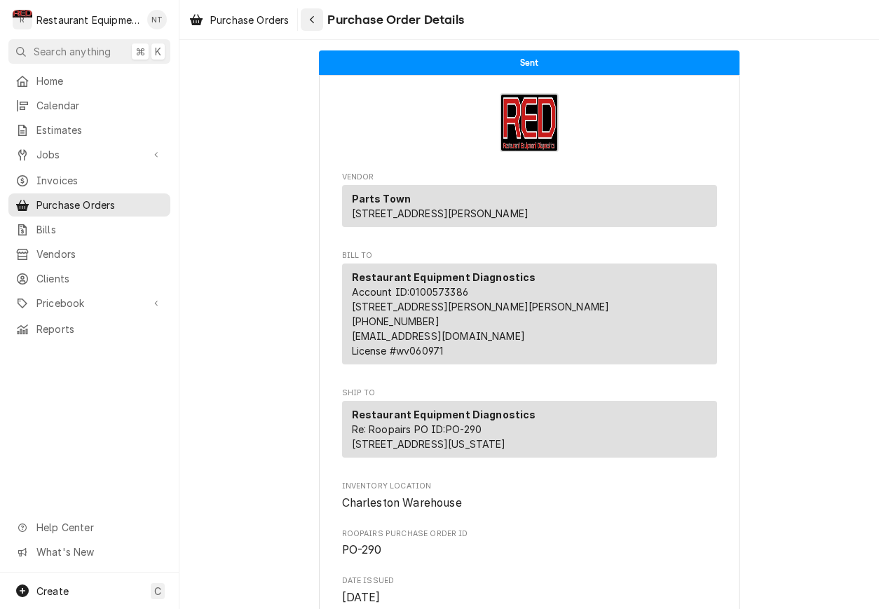
click at [308, 21] on div "Navigate back" at bounding box center [312, 20] width 14 height 14
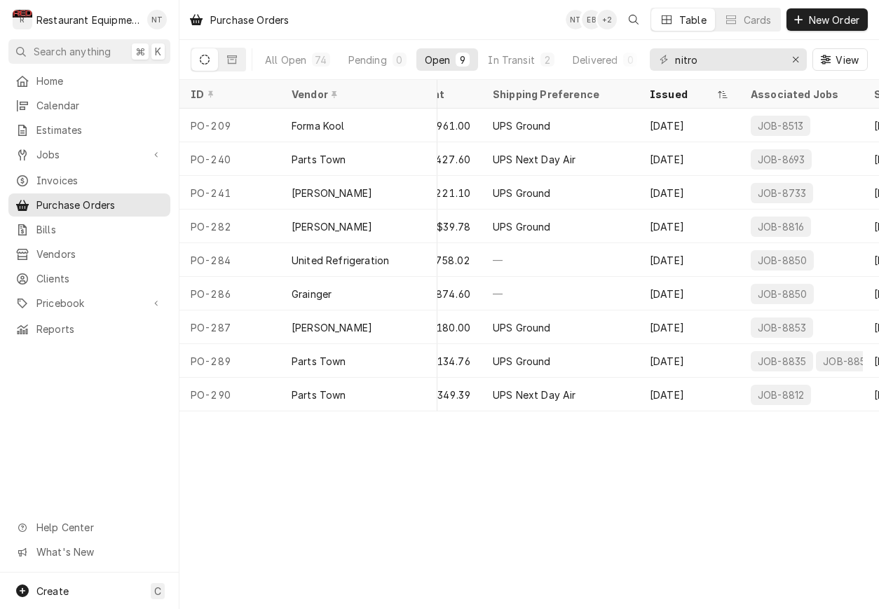
scroll to position [0, 657]
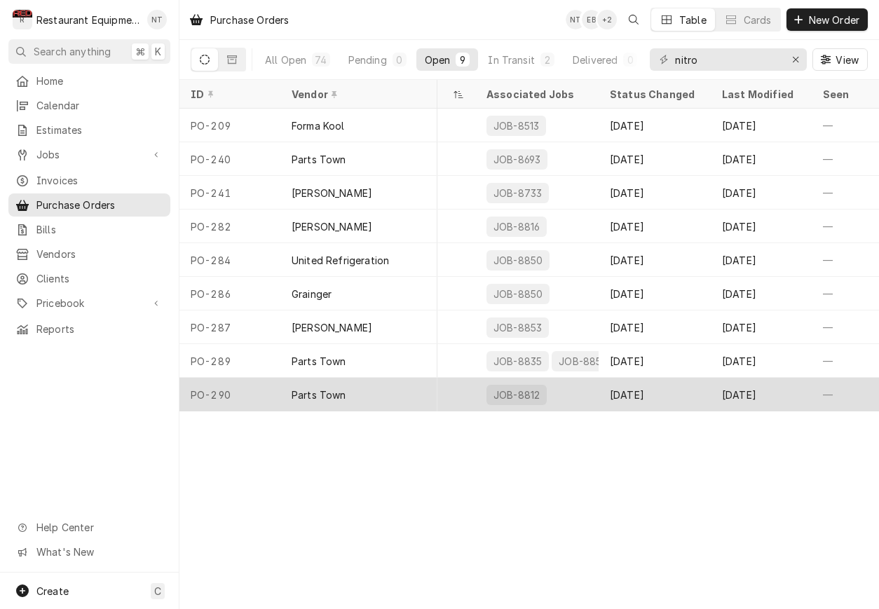
click at [578, 391] on div "JOB-8812" at bounding box center [536, 395] width 123 height 34
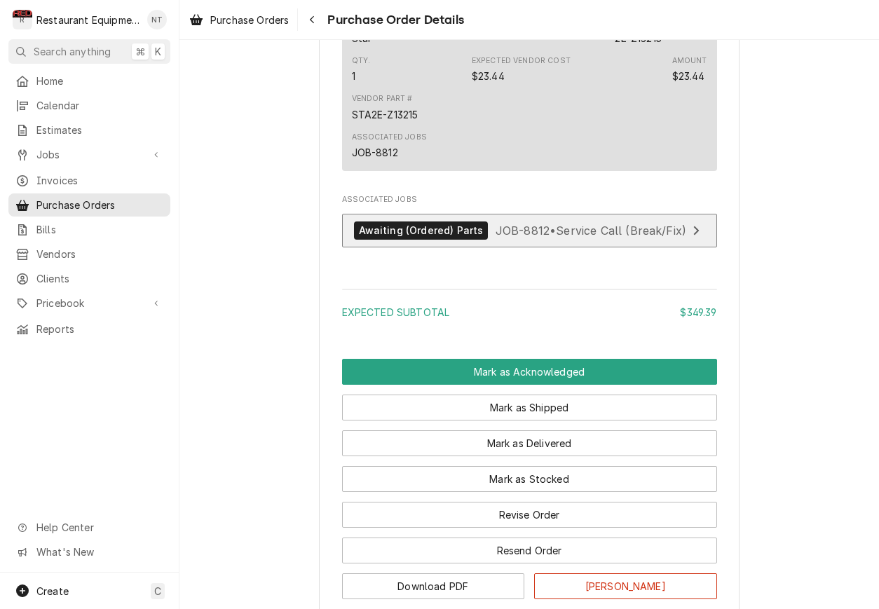
scroll to position [1176, 0]
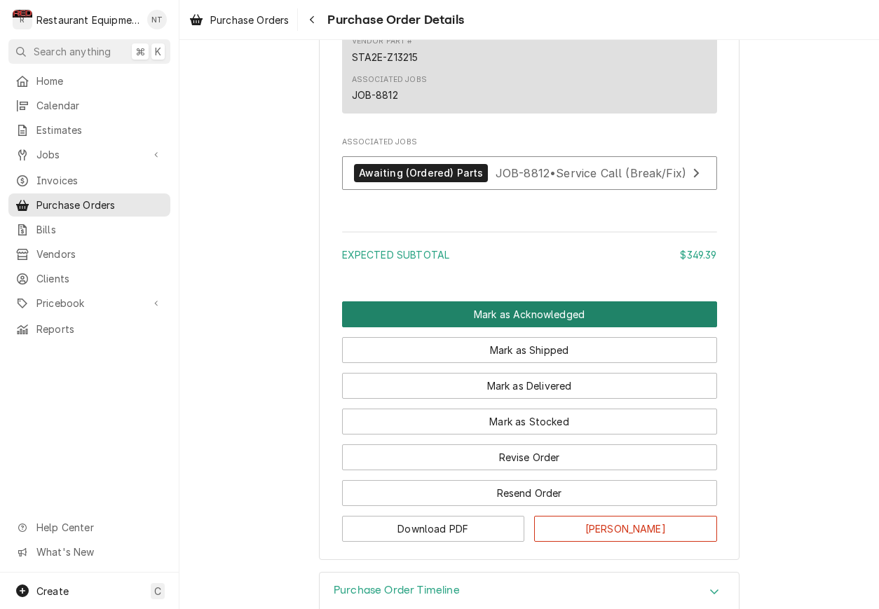
click at [695, 327] on button "Mark as Acknowledged" at bounding box center [529, 314] width 375 height 26
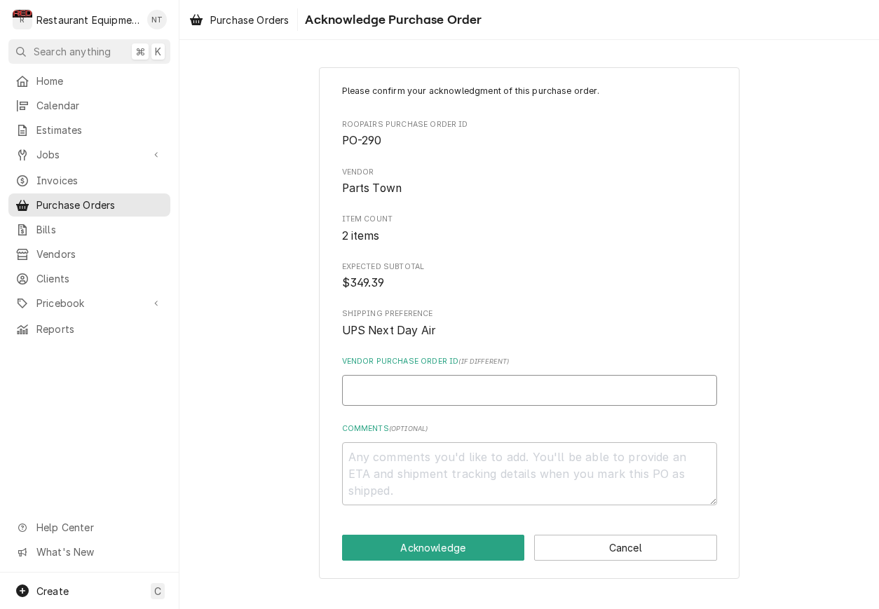
click at [631, 379] on input "Vendor Purchase Order ID ( if different )" at bounding box center [529, 390] width 375 height 31
type textarea "x"
type input "0"
type textarea "x"
type input "05"
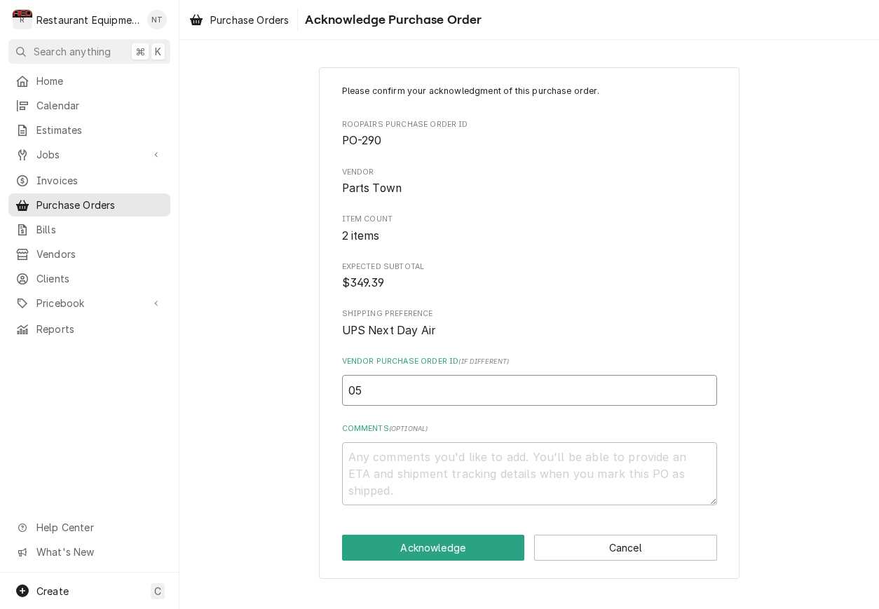
type textarea "x"
type input "050"
type textarea "x"
type input "0506"
type textarea "x"
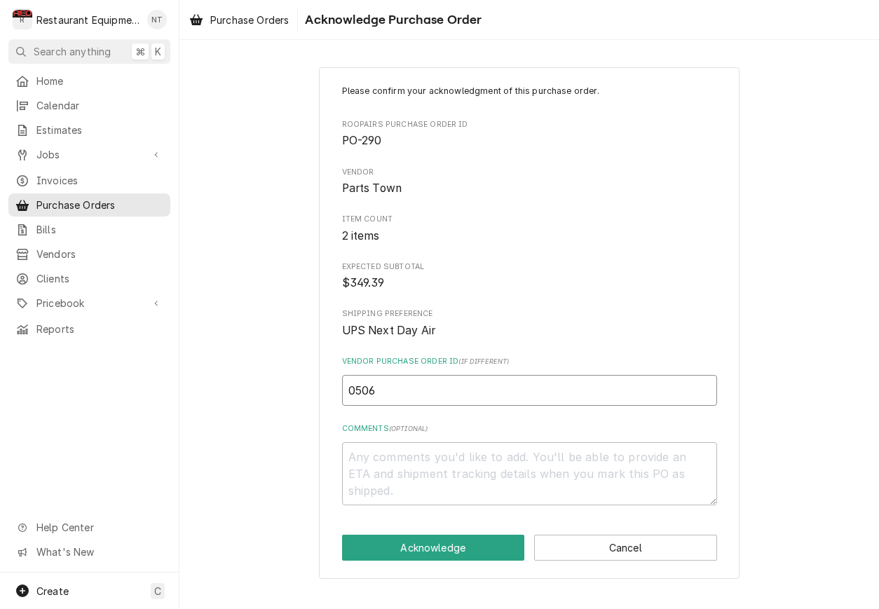
type input "05065"
type textarea "x"
type input "050652"
type textarea "x"
type input "0506528"
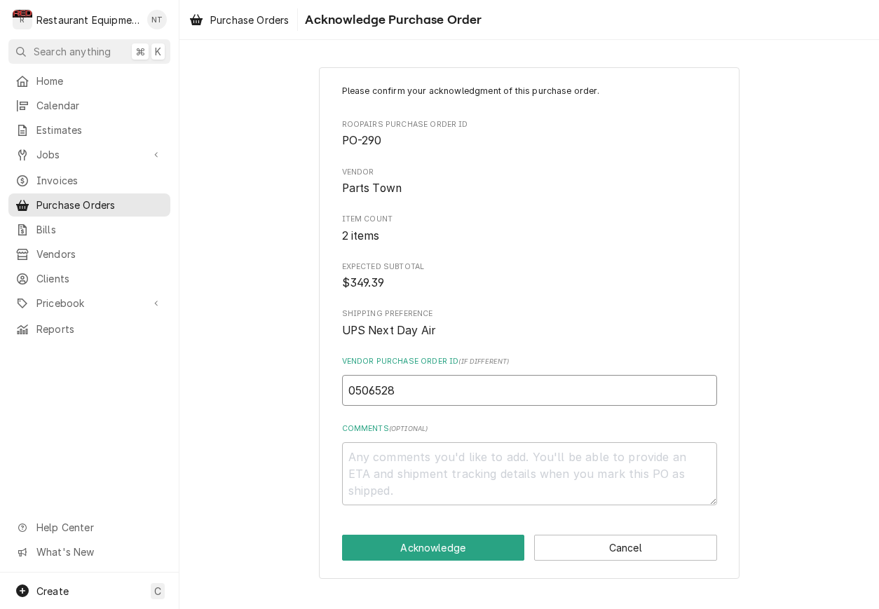
type textarea "x"
type input "05065283"
type textarea "x"
type input "050652833"
type textarea "x"
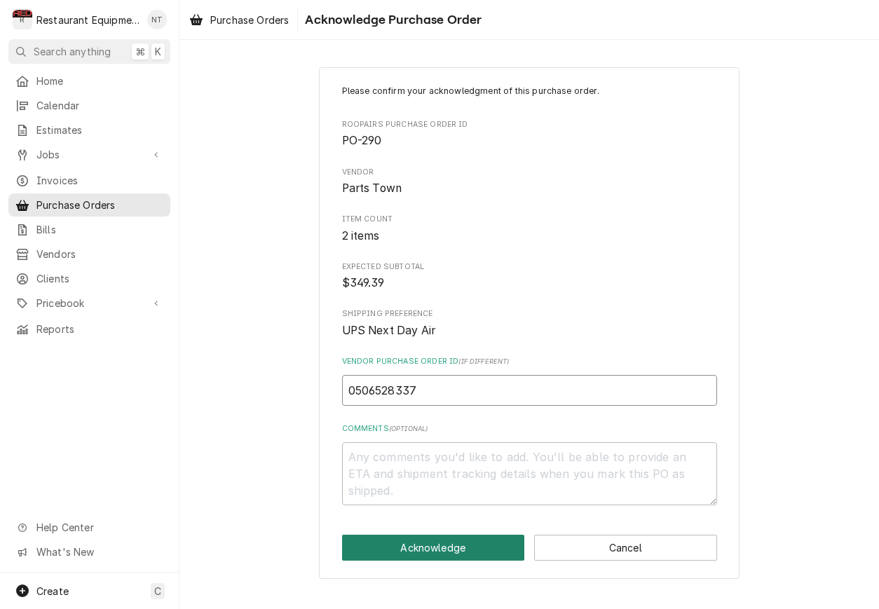
type input "0506528337"
click at [488, 546] on button "Acknowledge" at bounding box center [433, 548] width 183 height 26
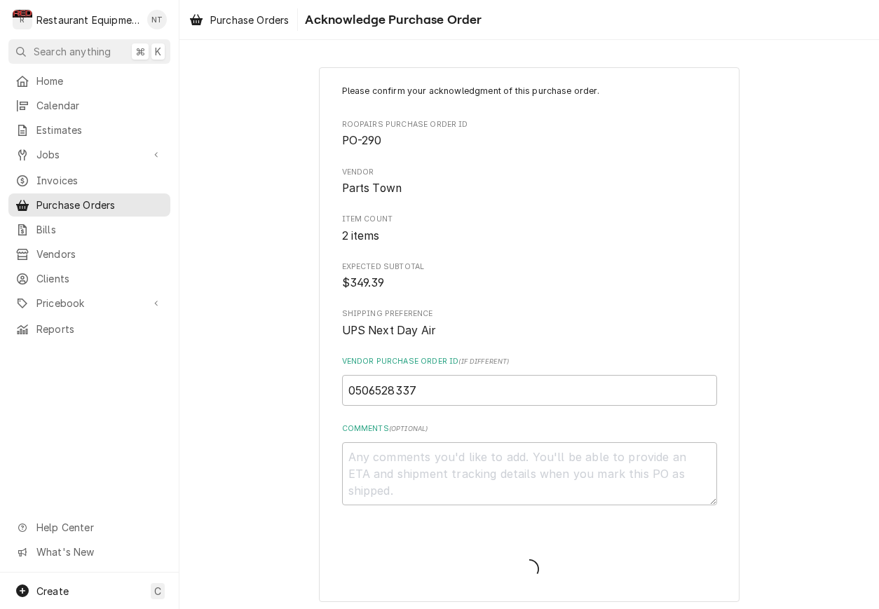
type textarea "x"
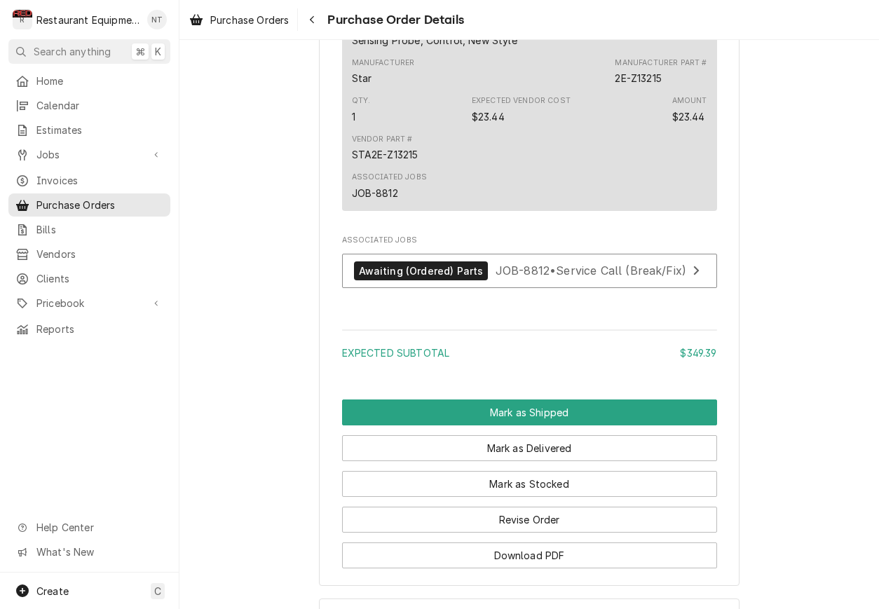
scroll to position [1140, 0]
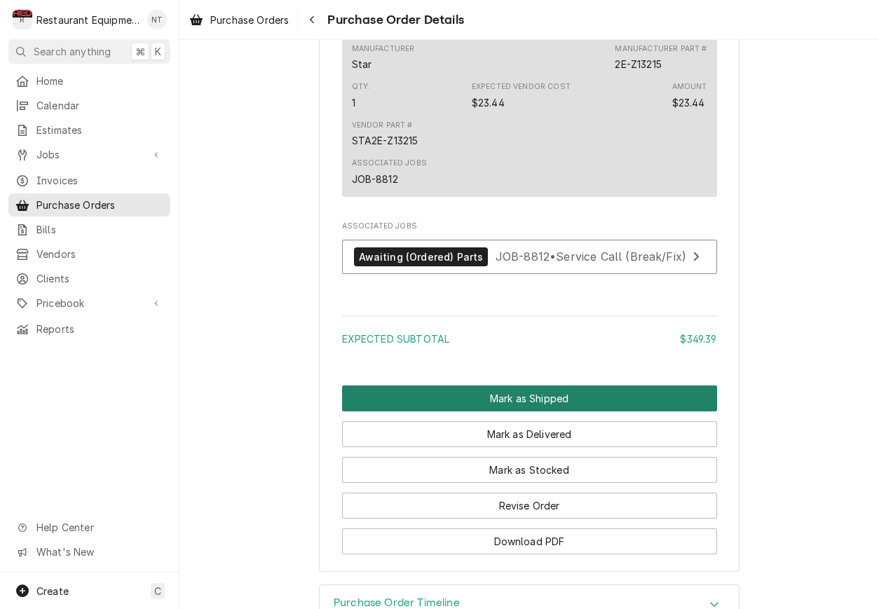
click at [555, 411] on button "Mark as Shipped" at bounding box center [529, 399] width 375 height 26
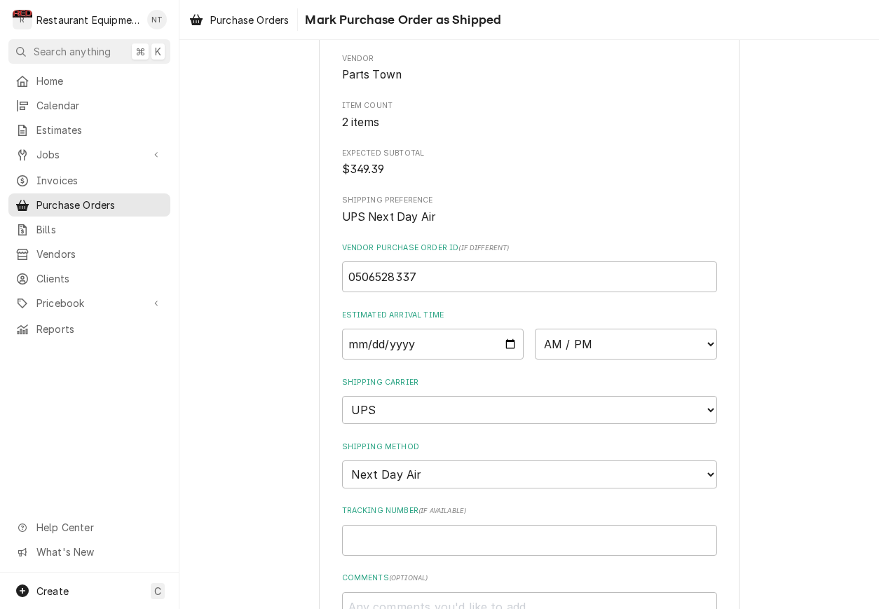
scroll to position [122, 0]
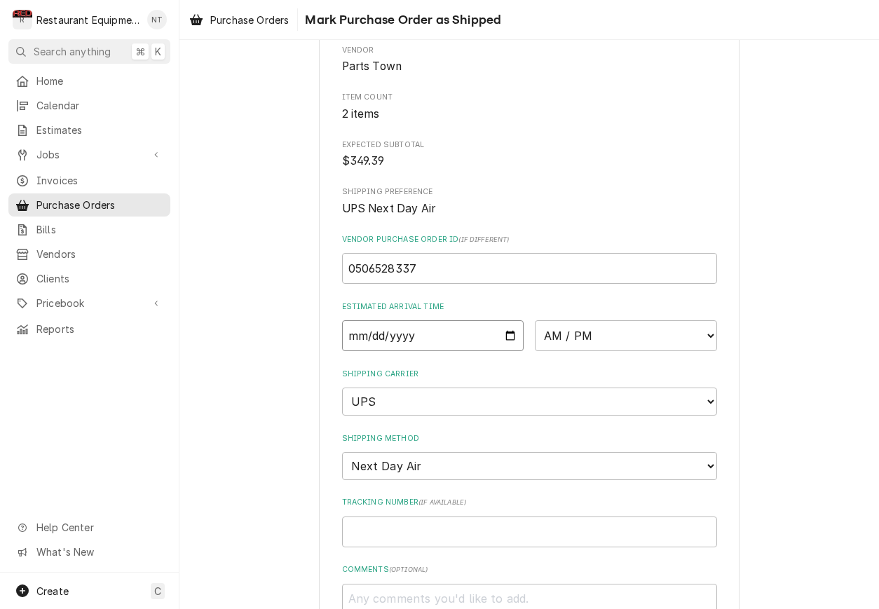
click at [462, 336] on input "Date" at bounding box center [433, 335] width 182 height 31
type input "2025-09-11"
type textarea "x"
select select "10:00:00"
click at [568, 517] on input "Tracking Number ( if available )" at bounding box center [529, 532] width 375 height 31
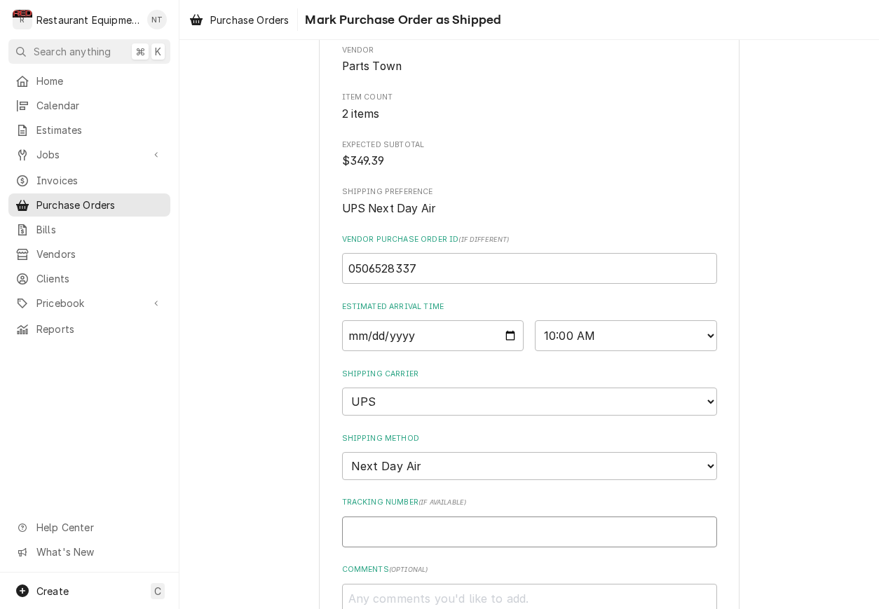
type textarea "x"
type input "1"
type textarea "x"
type input "1Z"
type textarea "x"
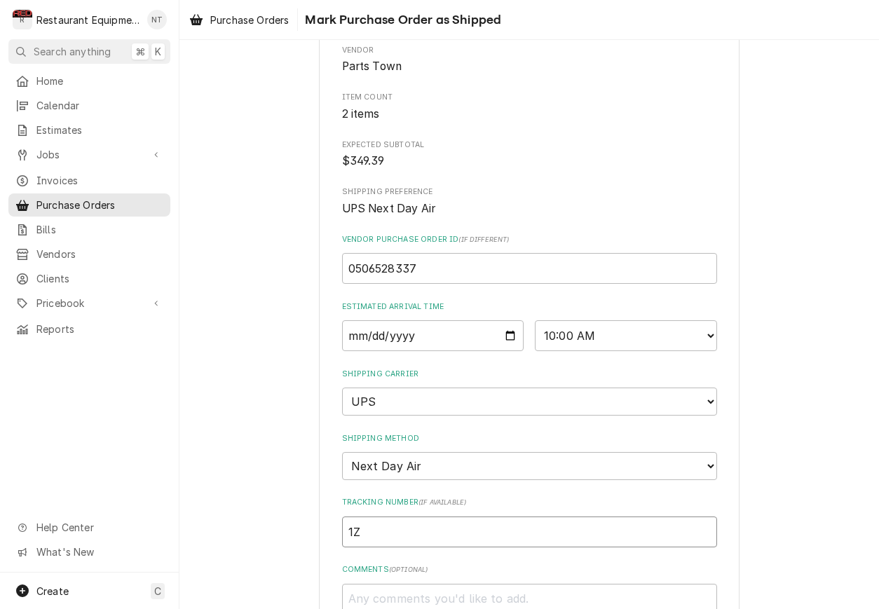
type input "1Z6"
type textarea "x"
type input "1Z62"
type textarea "x"
type input "1Z625"
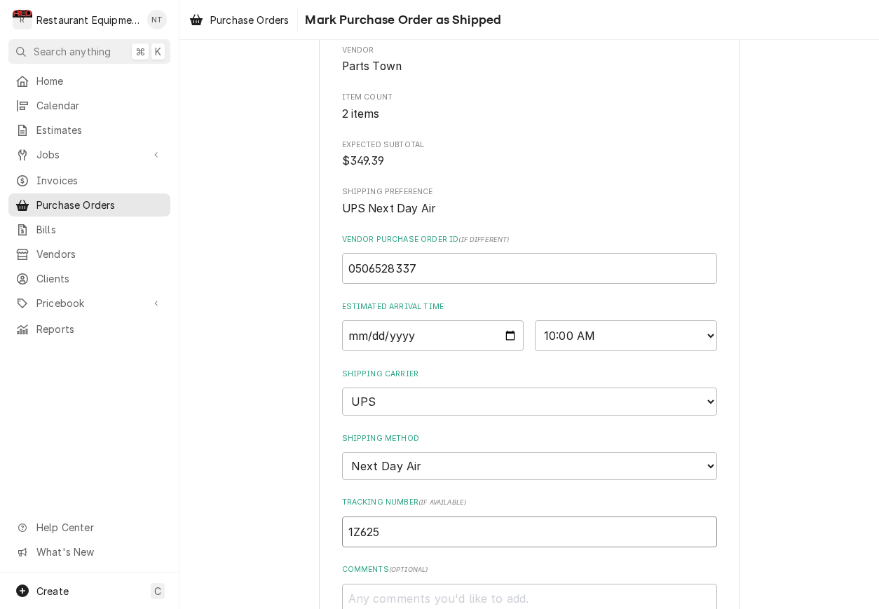
type textarea "x"
type input "1Z6254"
type textarea "x"
type input "1Z62545"
type textarea "x"
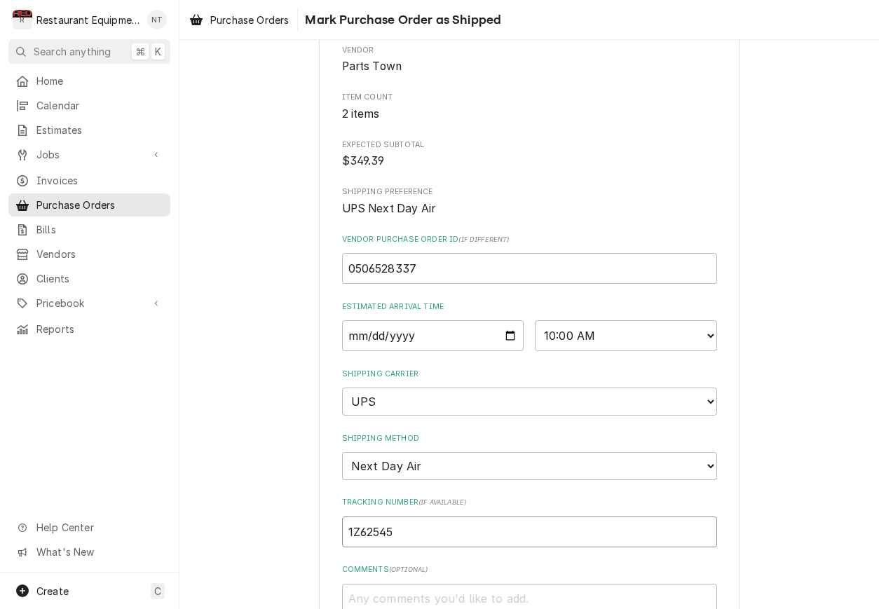
type input "1Z625455"
type textarea "x"
type input "1Z6254550"
type textarea "x"
type input "1Z62545501"
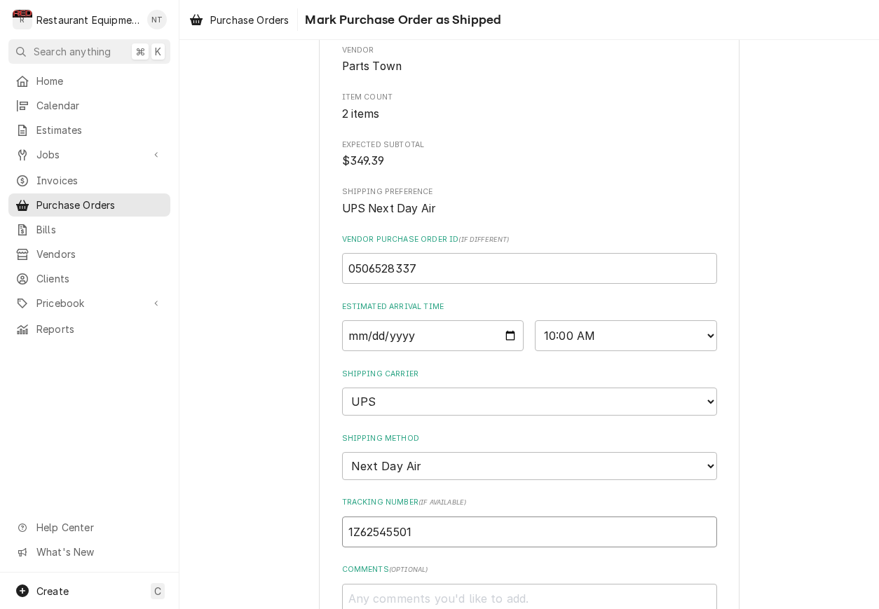
type textarea "x"
type input "1Z625455011"
type textarea "x"
type input "1Z6254550110"
type textarea "x"
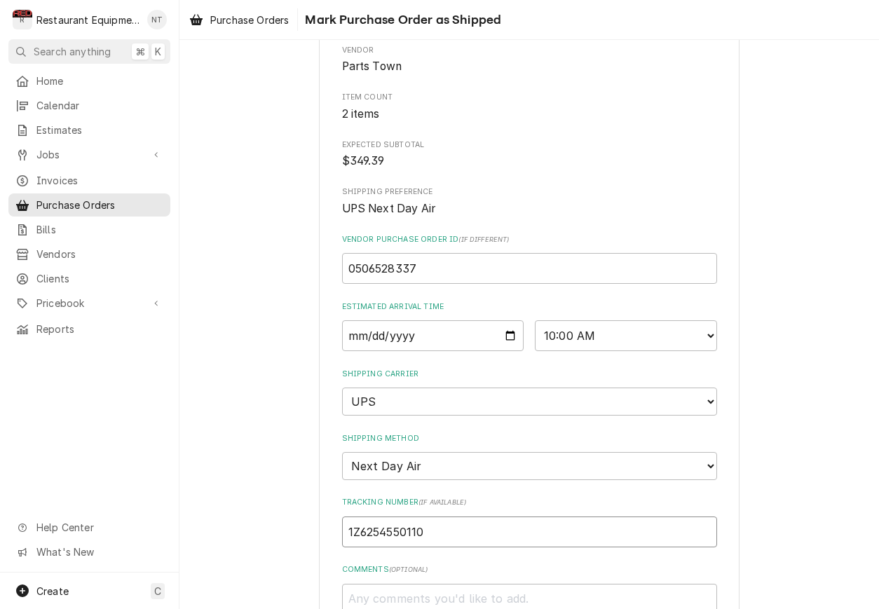
type input "1Z62545501102"
type textarea "x"
type input "1Z625455011022"
type textarea "x"
type input "1Z6254550110228"
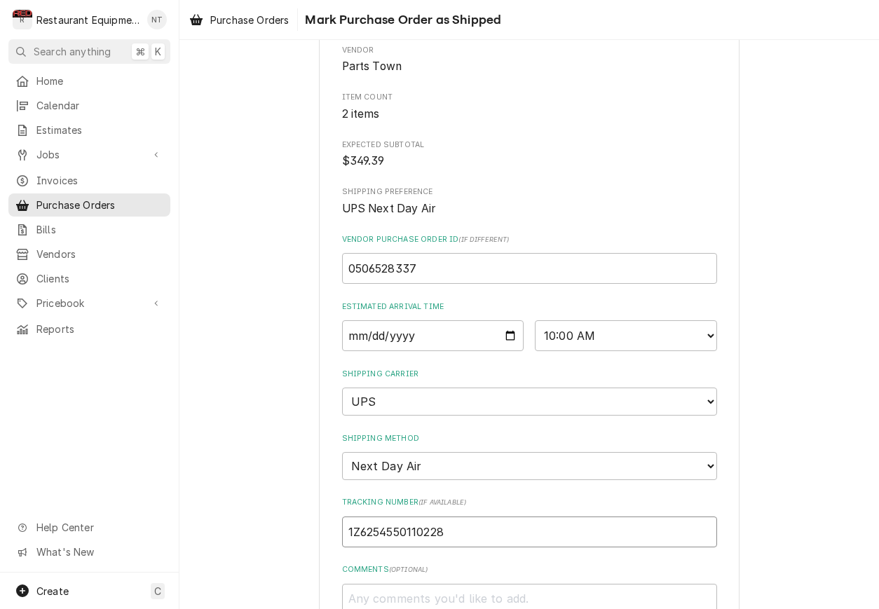
type textarea "x"
type input "1Z62545501102285"
type textarea "x"
type input "1Z625455011022850"
type textarea "x"
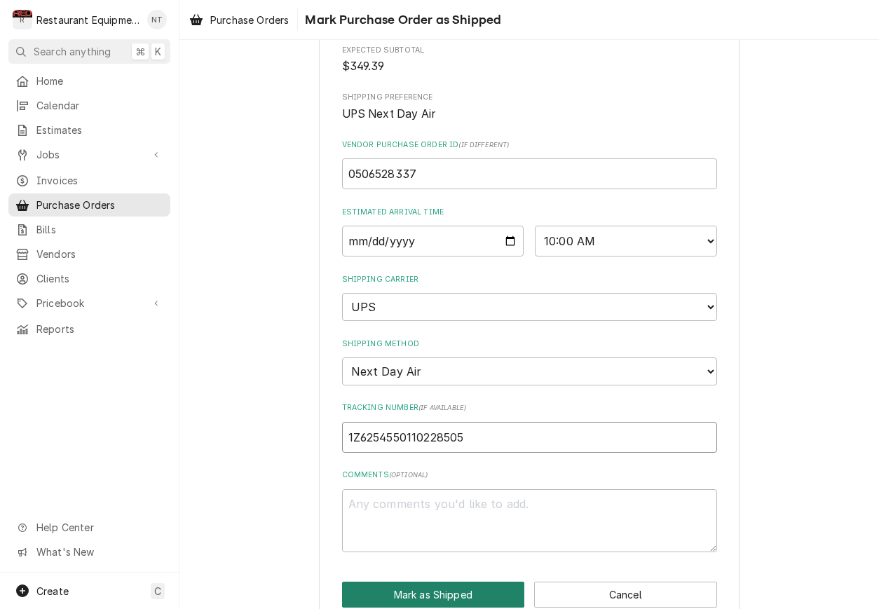
scroll to position [216, 0]
type input "1Z6254550110228505"
click at [505, 582] on button "Mark as Shipped" at bounding box center [433, 595] width 183 height 26
type textarea "x"
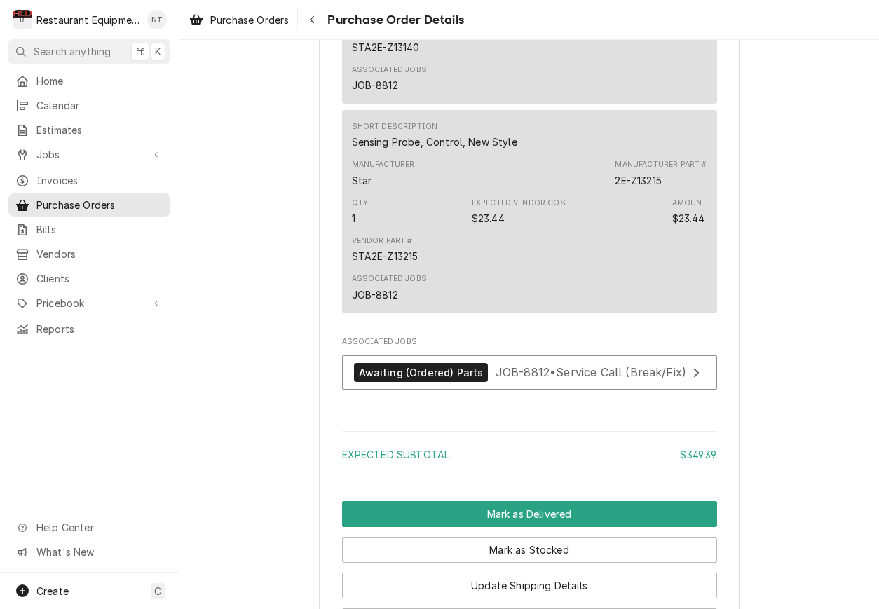
scroll to position [1122, 0]
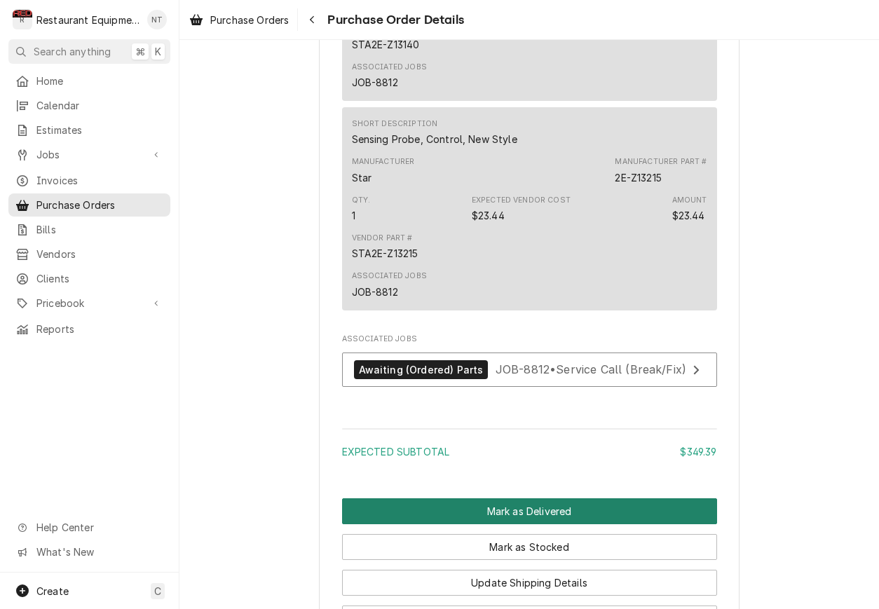
click at [680, 524] on button "Mark as Delivered" at bounding box center [529, 511] width 375 height 26
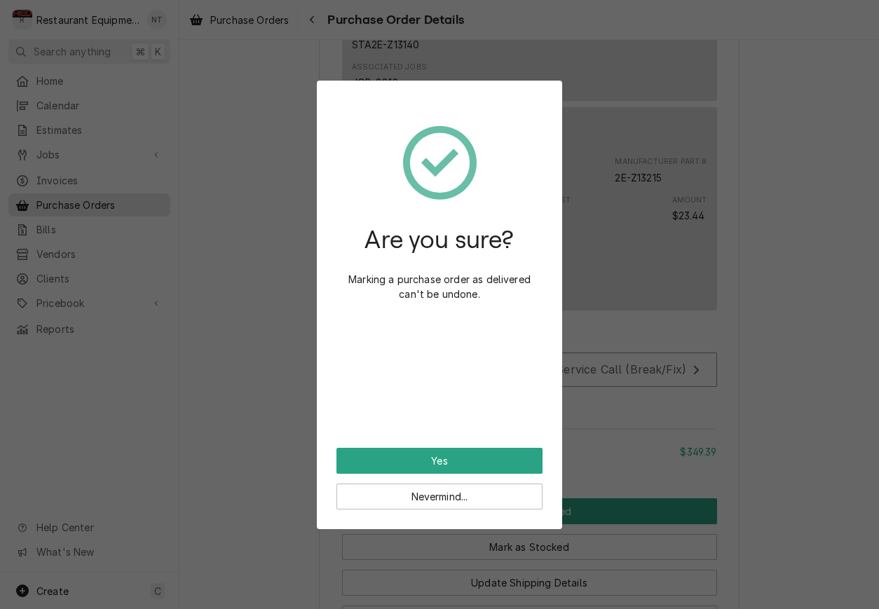
click at [497, 461] on button "Yes" at bounding box center [439, 461] width 206 height 26
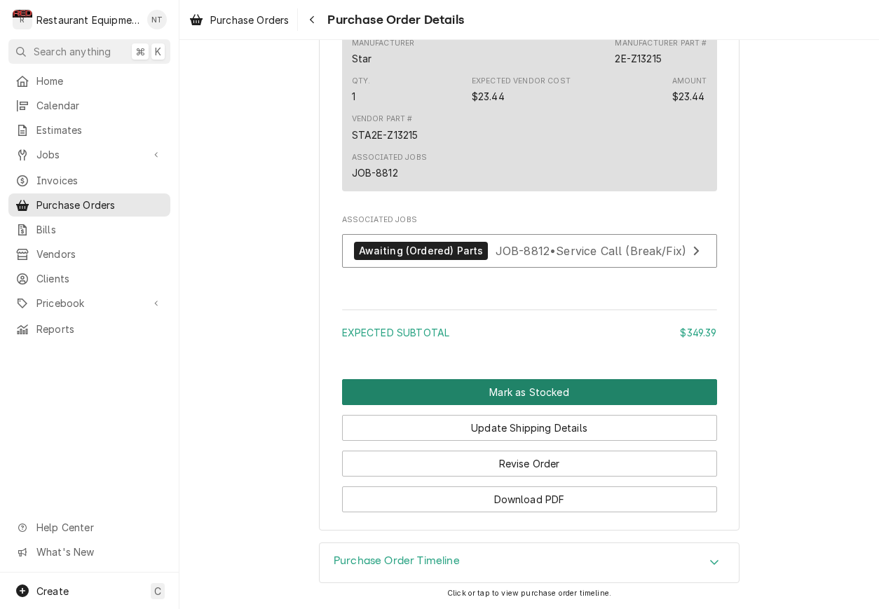
scroll to position [1213, 0]
click at [607, 396] on button "Mark as Stocked" at bounding box center [529, 392] width 375 height 26
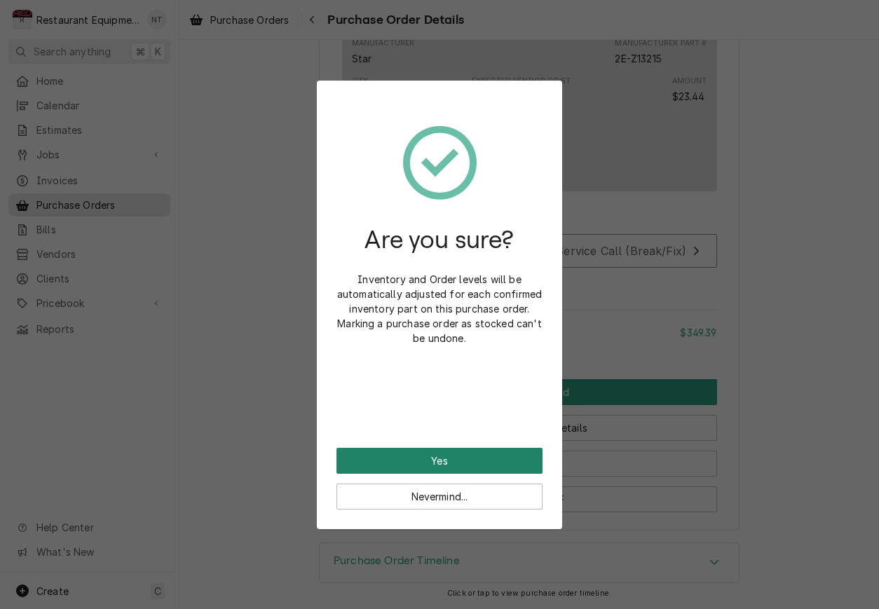
click at [515, 449] on button "Yes" at bounding box center [439, 461] width 206 height 26
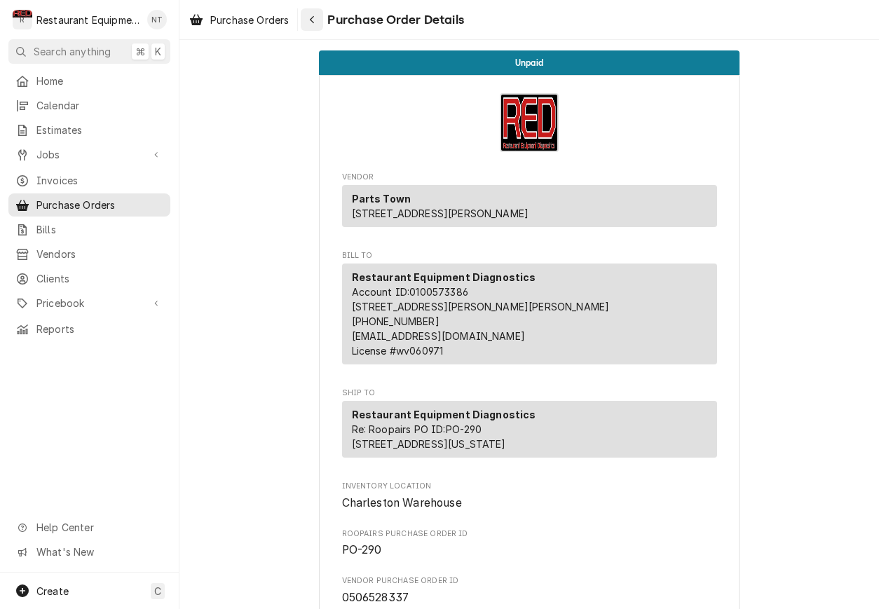
click at [318, 22] on div "Navigate back" at bounding box center [312, 20] width 14 height 14
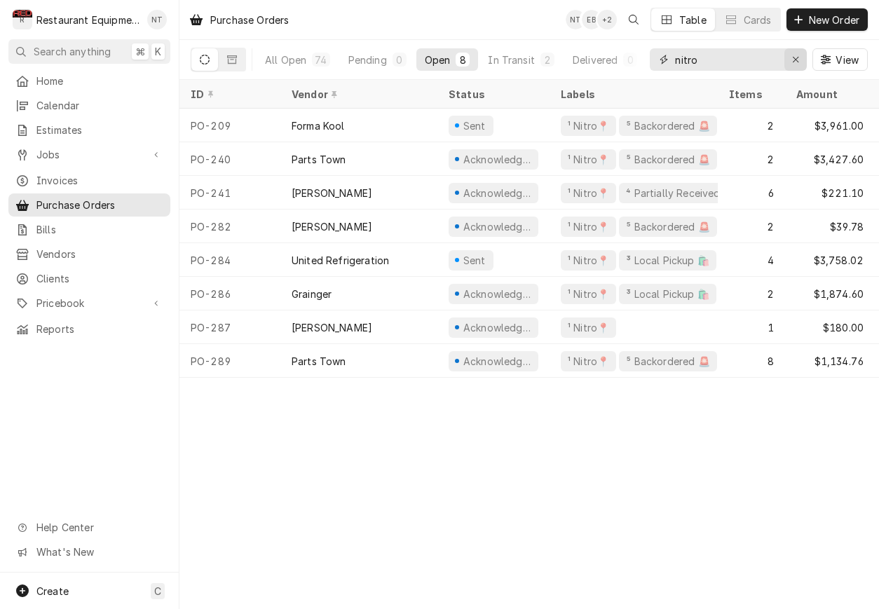
click at [793, 58] on icon "Erase input" at bounding box center [796, 60] width 6 height 6
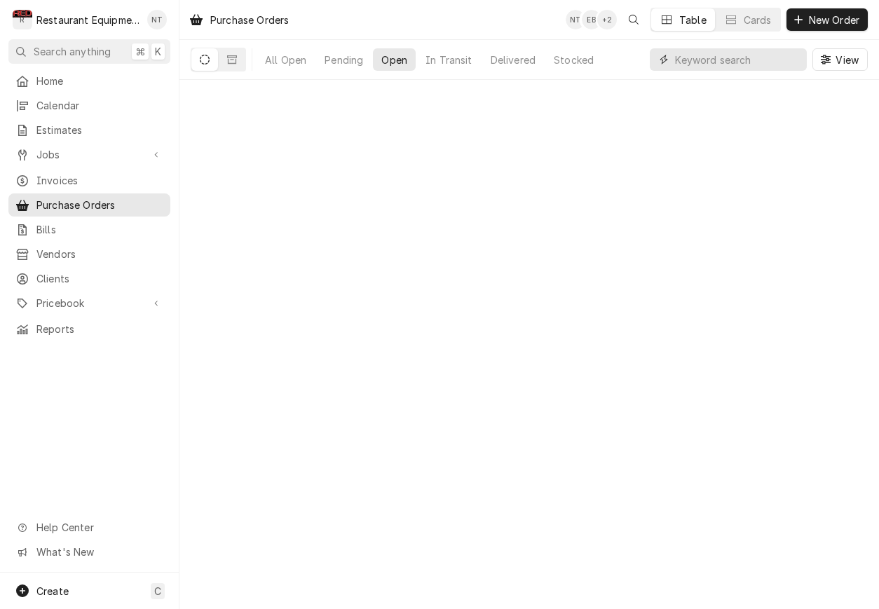
click at [737, 55] on input "Dynamic Content Wrapper" at bounding box center [737, 59] width 125 height 22
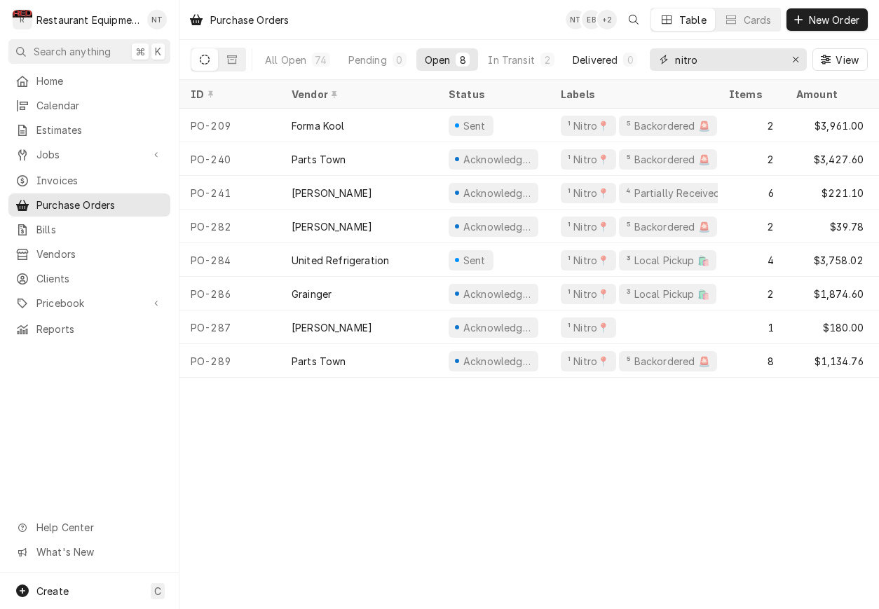
click at [611, 64] on div "All Open 74 Pending 0 Open 8 In Transit 2 Delivered 0 Stocked 64 nitro View" at bounding box center [529, 59] width 677 height 39
type input "nitro"
click at [798, 60] on icon "Erase input" at bounding box center [796, 60] width 8 height 10
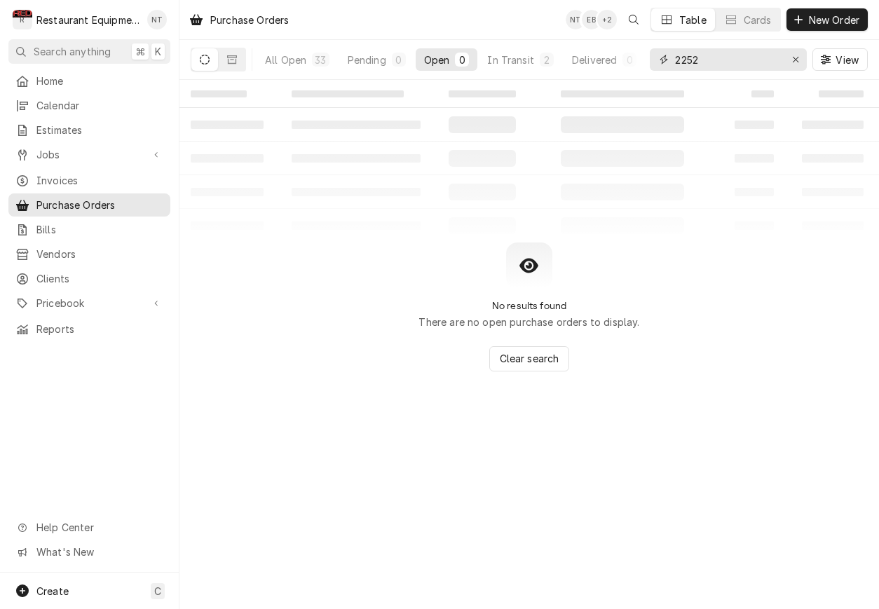
type input "22528"
drag, startPoint x: 743, startPoint y: 63, endPoint x: 639, endPoint y: 67, distance: 103.8
click at [639, 67] on div "All Open 0 Pending 0 Open 0 In Transit 0 Delivered 0 Stocked 0 22528 View" at bounding box center [529, 59] width 677 height 39
drag, startPoint x: 696, startPoint y: 57, endPoint x: 671, endPoint y: 60, distance: 24.7
click at [671, 60] on div "22528" at bounding box center [728, 59] width 157 height 22
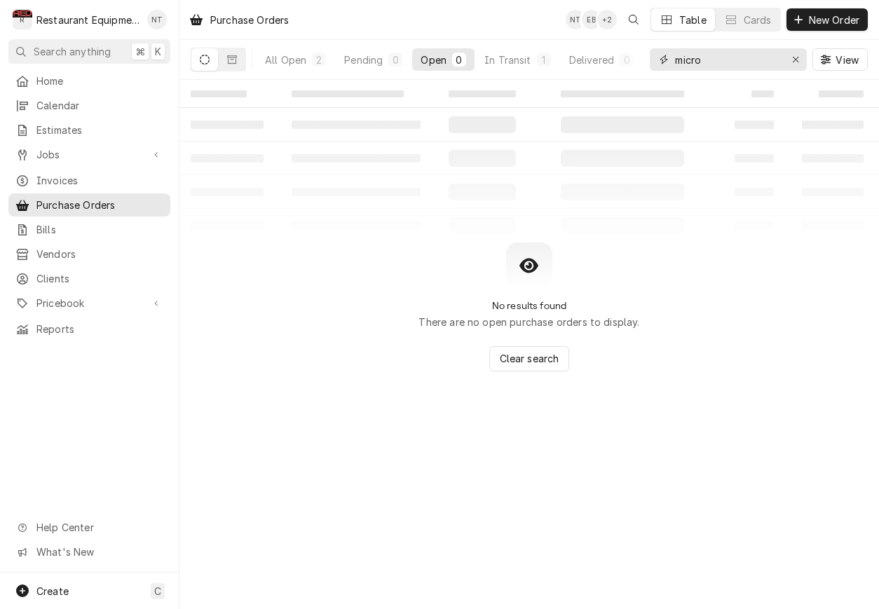
type input "micro"
click at [525, 46] on div "All Open 2 Pending 0 Open 0 In Transit 1 Delivered 0 Stocked 1" at bounding box center [451, 59] width 389 height 39
click at [523, 51] on button "In Transit 1" at bounding box center [517, 59] width 83 height 22
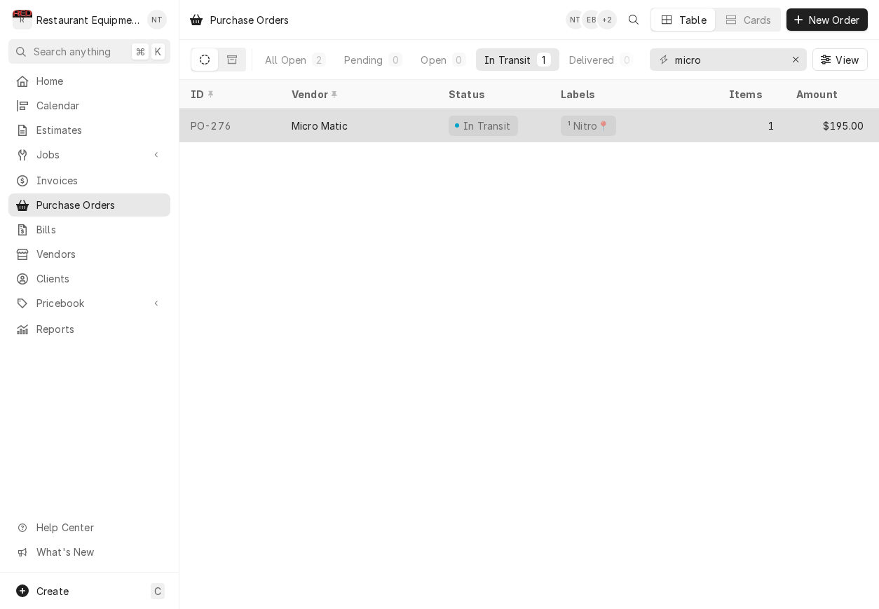
click at [407, 129] on div "Micro Matic" at bounding box center [358, 126] width 157 height 34
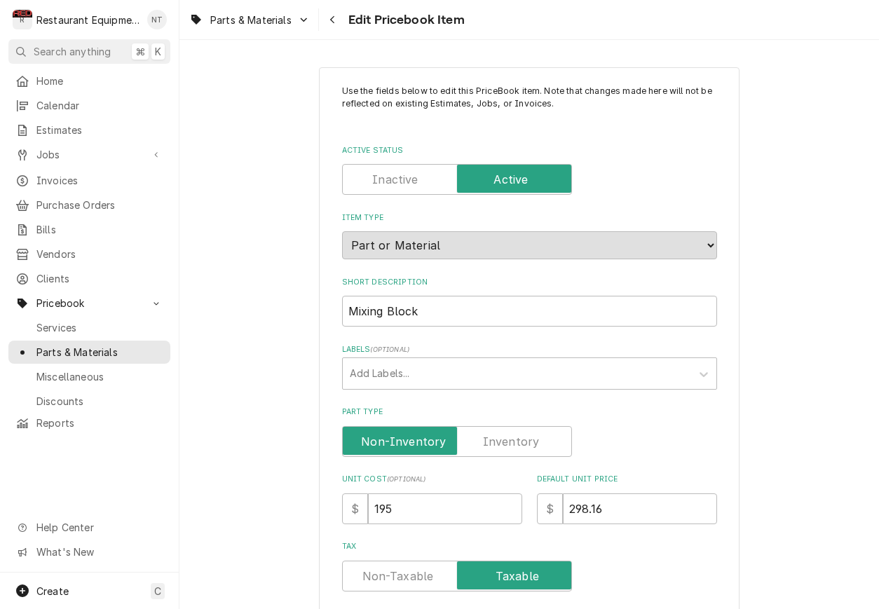
type textarea "x"
click at [336, 17] on icon "Navigate back" at bounding box center [332, 20] width 6 height 10
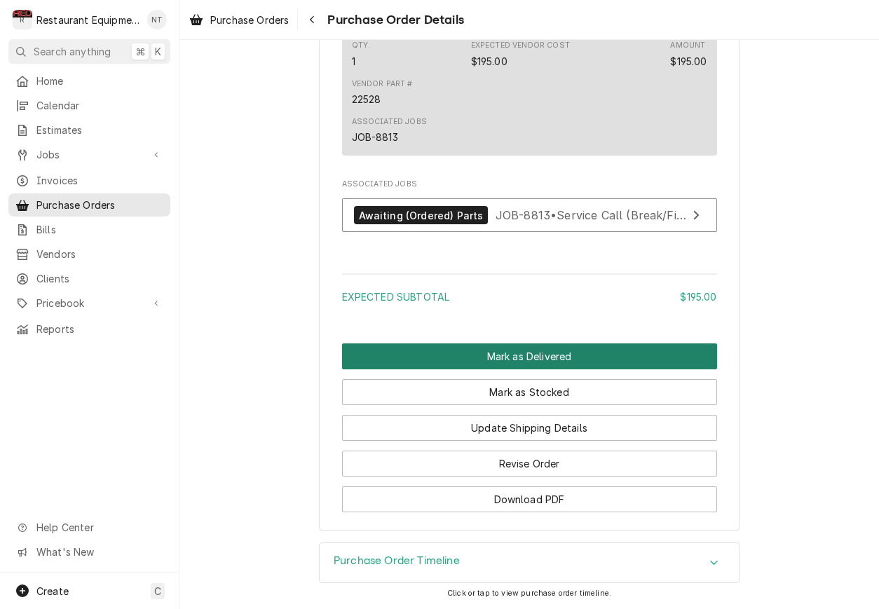
scroll to position [1064, 0]
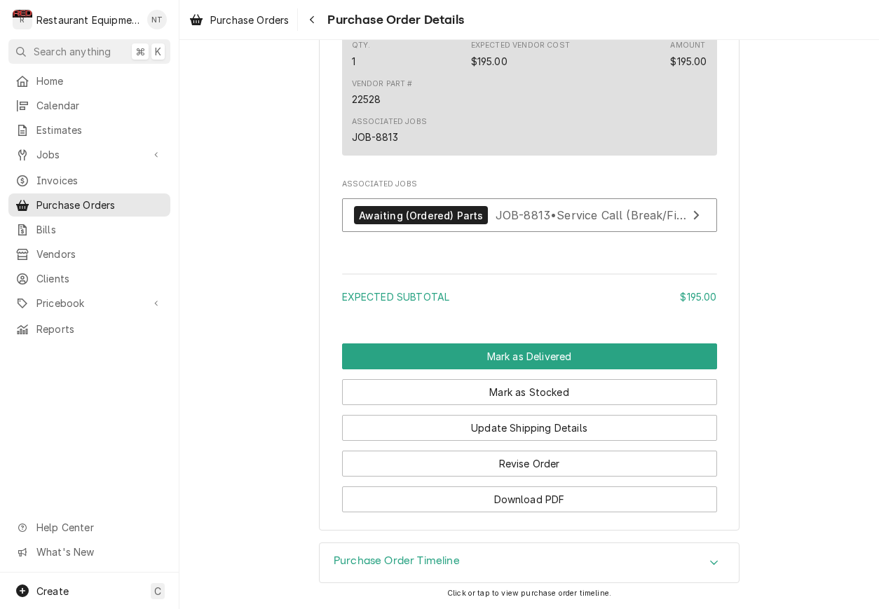
click at [601, 351] on button "Mark as Delivered" at bounding box center [529, 356] width 375 height 26
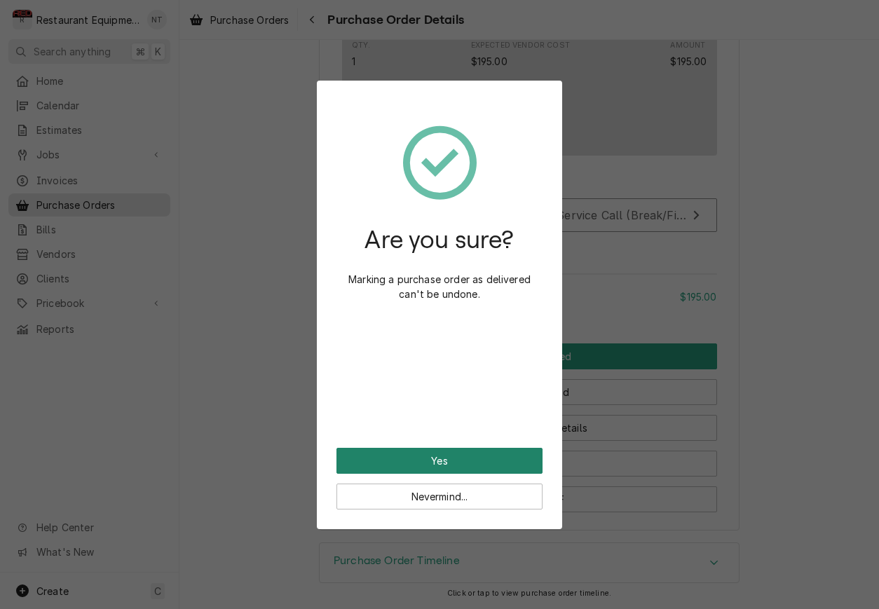
click at [517, 449] on button "Yes" at bounding box center [439, 461] width 206 height 26
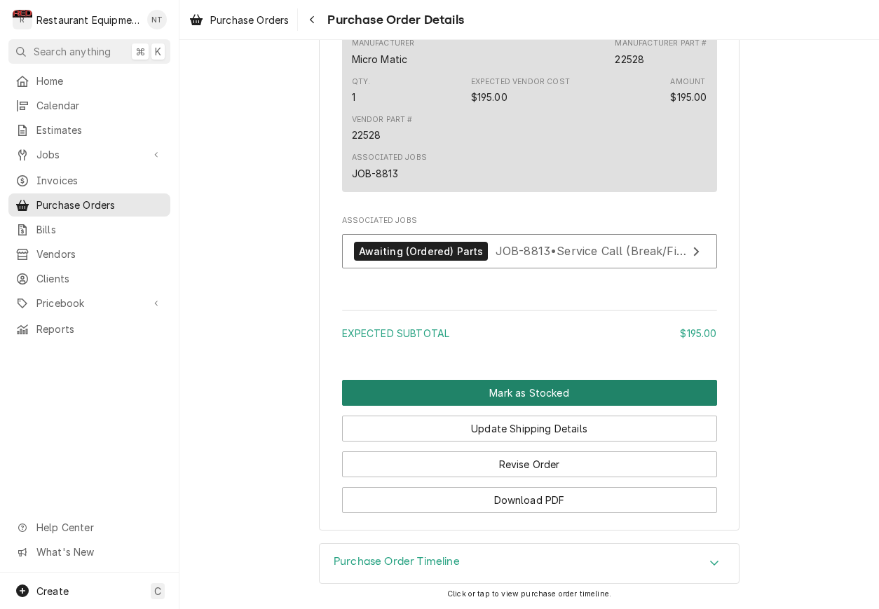
scroll to position [982, 0]
click at [533, 395] on button "Mark as Stocked" at bounding box center [529, 393] width 375 height 26
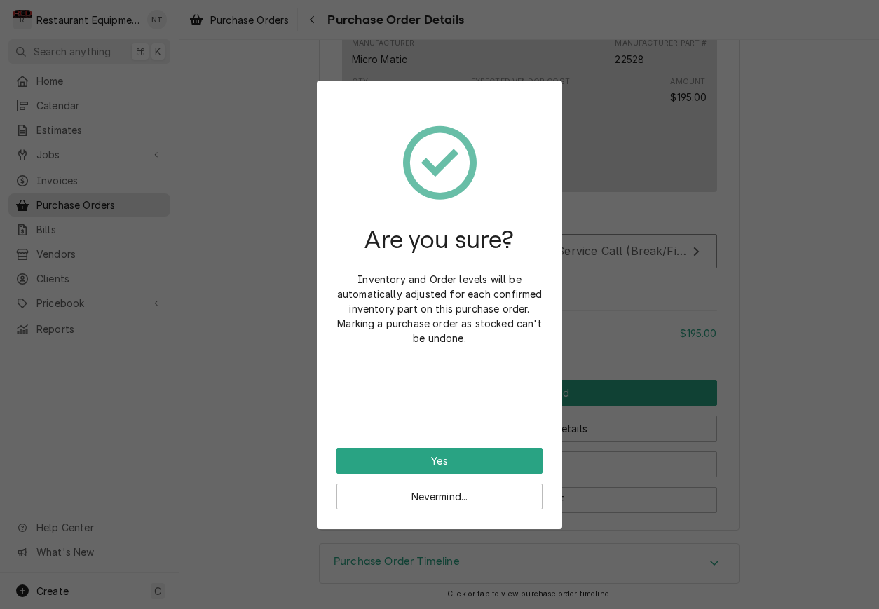
click at [514, 465] on button "Yes" at bounding box center [439, 461] width 206 height 26
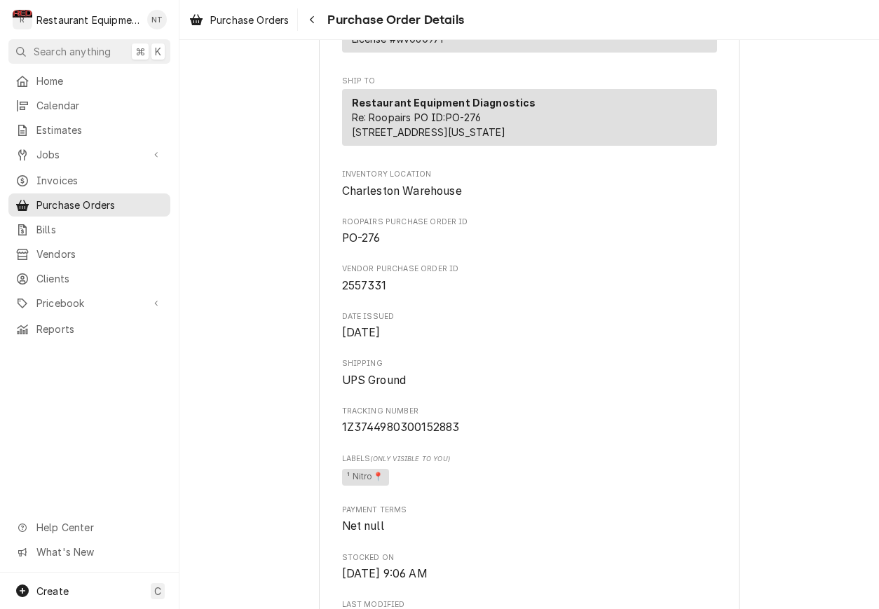
scroll to position [280, 0]
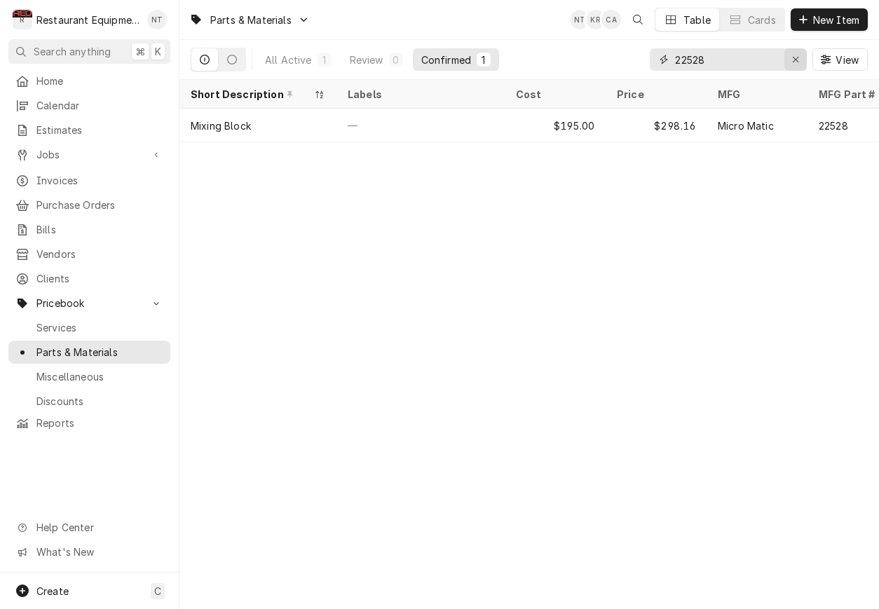
click at [796, 55] on icon "Erase input" at bounding box center [796, 60] width 8 height 10
